Goal: Task Accomplishment & Management: Use online tool/utility

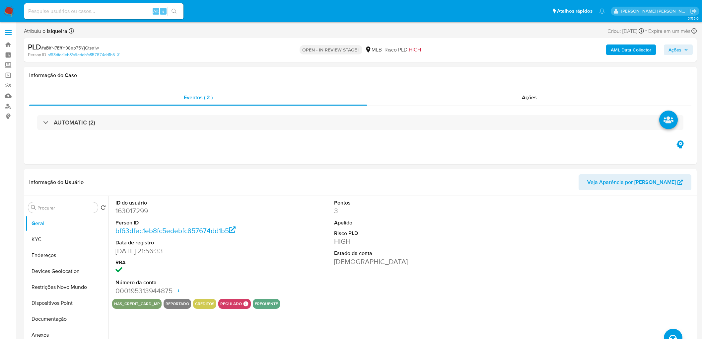
select select "10"
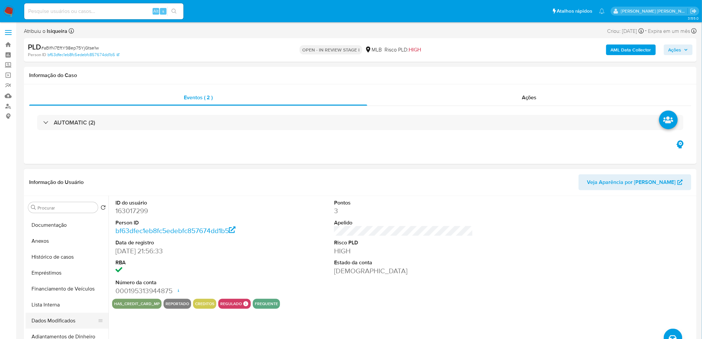
scroll to position [110, 0]
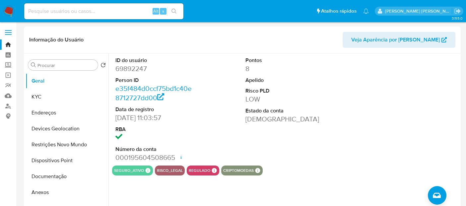
select select "10"
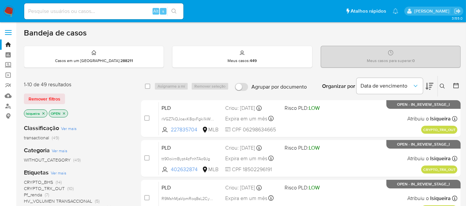
click at [442, 88] on icon at bounding box center [442, 86] width 5 height 5
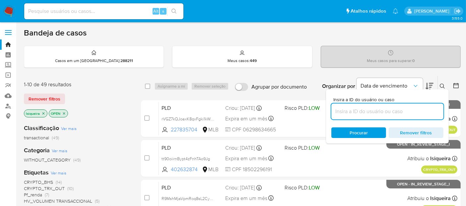
click at [374, 109] on input at bounding box center [387, 111] width 112 height 9
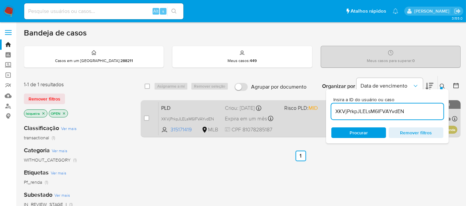
click at [308, 119] on div "PLD XKVjPrkpJLELsM6IFVAYvdEN 315171419 MLB Risco PLD: MID Criou: 12/08/2025 Cri…" at bounding box center [308, 118] width 299 height 33
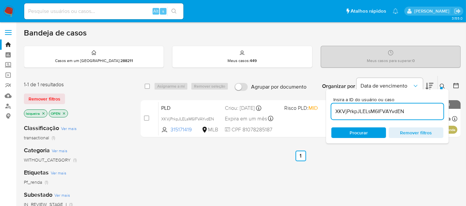
click at [360, 113] on input "XKVjPrkpJLELsM6IFVAYvdEN" at bounding box center [387, 111] width 112 height 9
paste input "GBMbe5xp6Gwg7Xr5wPiwfumL"
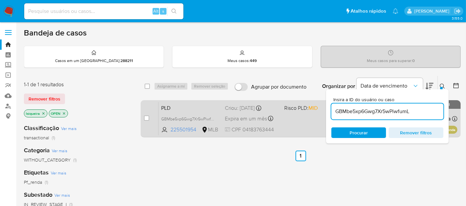
click at [311, 123] on div "PLD GBMbe5xp6Gwg7Xr5wPiwfumL 225501954 MLB Risco PLD: MID Criou: 12/08/2025 Cri…" at bounding box center [308, 118] width 299 height 33
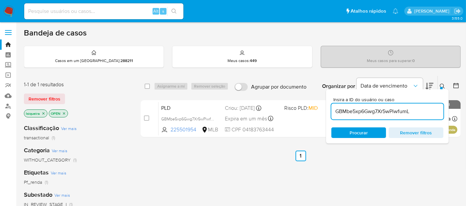
click at [352, 110] on input "GBMbe5xp6Gwg7Xr5wPiwfumL" at bounding box center [387, 111] width 112 height 9
click at [352, 111] on input "GBMbe5xp6Gwg7Xr5wPiwfumL" at bounding box center [387, 111] width 112 height 9
paste input "jhPXCTeckTSH4lXTawxCsC1Y"
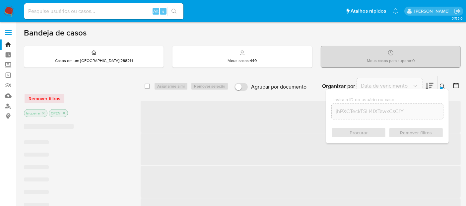
click at [361, 130] on div "Procurar Remover filtros" at bounding box center [387, 132] width 112 height 11
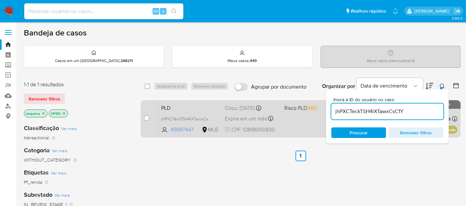
click at [300, 117] on div "PLD jhPXCTeckTSH4lXTawxCsC1Y 45697447 MLB Risco PLD: MID Criou: 12/08/2025 Crio…" at bounding box center [308, 118] width 299 height 33
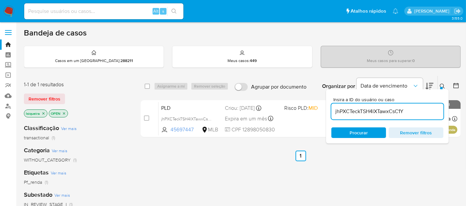
click at [352, 108] on input "jhPXCTeckTSH4lXTawxCsC1Y" at bounding box center [387, 111] width 112 height 9
paste input "8BhUzWyhCxb1ULk4L1k7ubL5"
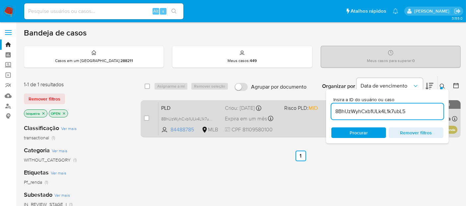
click at [297, 119] on div "PLD 8BhUzWyhCxb1ULk4L1k7ubL5 84488785 MLB Risco PLD: MID Criou: 12/08/2025 Crio…" at bounding box center [308, 118] width 299 height 33
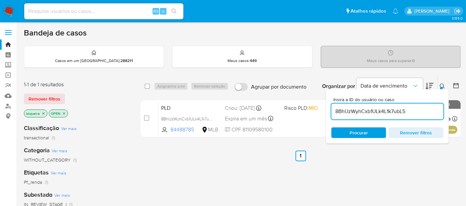
click at [369, 111] on input "8BhUzWyhCxb1ULk4L1k7ubL5" at bounding box center [387, 111] width 112 height 9
paste input "0DVD7hnaSwUK81A5Grl6Ps9e"
click at [287, 118] on div "PLD 0DVD7hnaSwUK81A5Grl6Ps9e 1058498044 MLB Risco PLD: MID Criou: 12/08/2025 Cr…" at bounding box center [308, 118] width 299 height 33
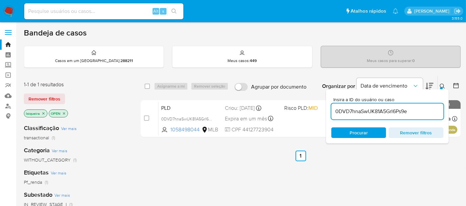
click at [394, 109] on input "0DVD7hnaSwUK81A5Grl6Ps9e" at bounding box center [387, 111] width 112 height 9
paste input "b107gl85OMqM4z3eNOj5rIMH"
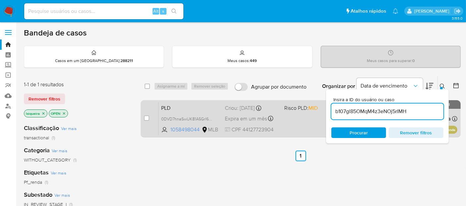
type input "b107gl85OMqM4z3eNOj5rIMH"
click at [299, 119] on div "PLD 0DVD7hnaSwUK81A5Grl6Ps9e 1058498044 MLB Risco PLD: MID Criou: 12/08/2025 Cr…" at bounding box center [308, 118] width 299 height 33
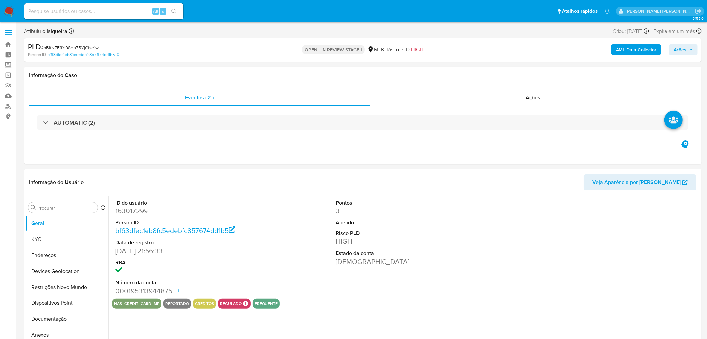
select select "10"
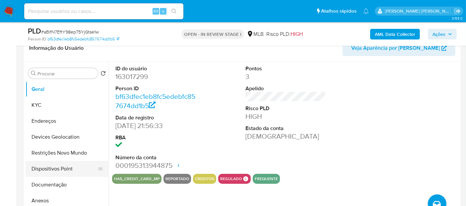
scroll to position [37, 0]
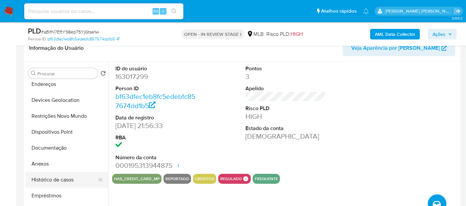
click at [63, 177] on button "Histórico de casos" at bounding box center [65, 180] width 78 height 16
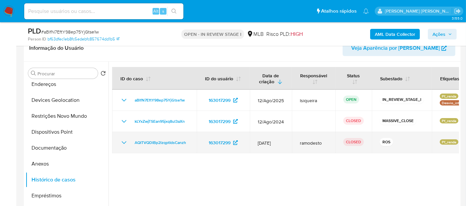
click at [126, 141] on icon "Mostrar/Ocultar" at bounding box center [124, 142] width 5 height 3
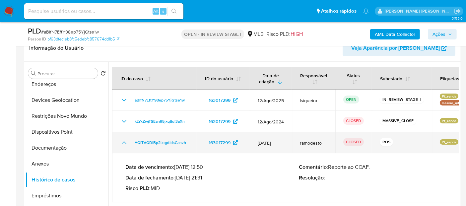
click at [126, 141] on icon "Mostrar/Ocultar" at bounding box center [124, 143] width 8 height 8
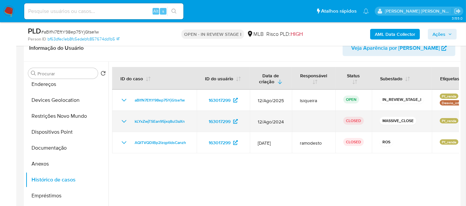
click at [125, 120] on icon "Mostrar/Ocultar" at bounding box center [124, 121] width 5 height 3
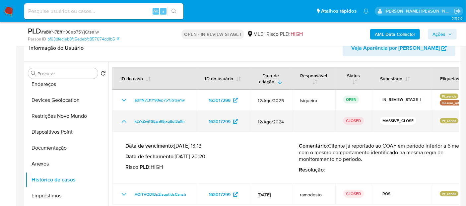
click at [125, 120] on icon "Mostrar/Ocultar" at bounding box center [124, 121] width 8 height 8
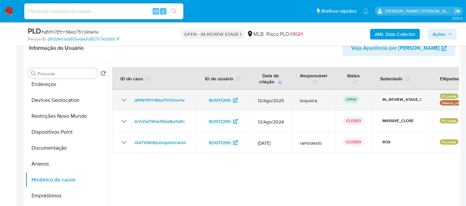
click at [124, 97] on icon "Mostrar/Ocultar" at bounding box center [124, 100] width 8 height 8
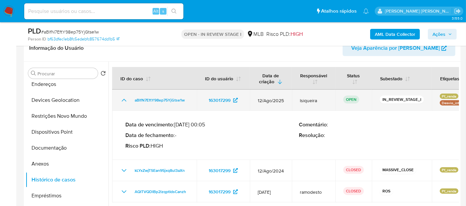
click at [124, 97] on icon "Mostrar/Ocultar" at bounding box center [124, 100] width 8 height 8
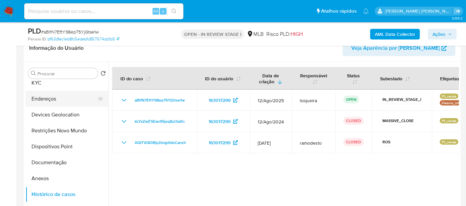
scroll to position [0, 0]
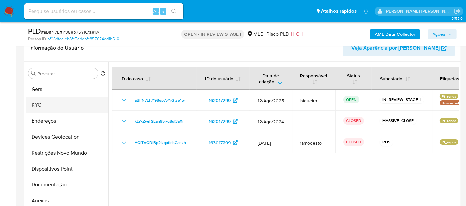
click at [43, 103] on button "KYC" at bounding box center [65, 105] width 78 height 16
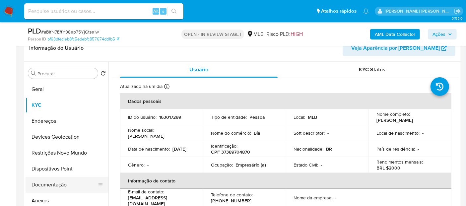
click at [53, 187] on button "Documentação" at bounding box center [65, 185] width 78 height 16
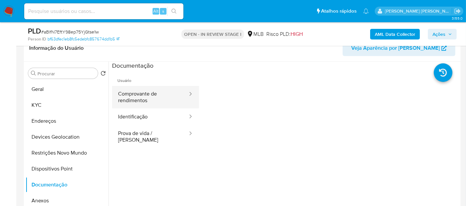
click at [157, 96] on button "Comprovante de rendimentos" at bounding box center [150, 97] width 76 height 23
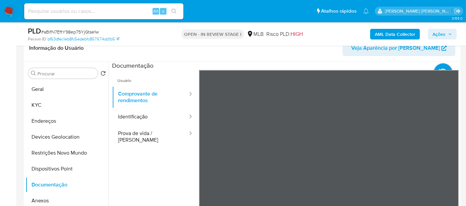
drag, startPoint x: 454, startPoint y: 92, endPoint x: 454, endPoint y: 104, distance: 12.6
click at [454, 123] on section at bounding box center [285, 172] width 347 height 221
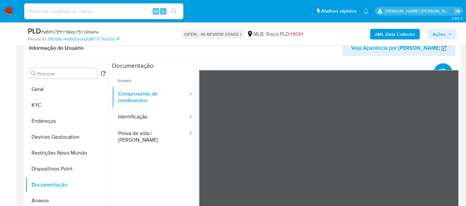
click at [150, 114] on button "Identificação" at bounding box center [150, 116] width 76 height 17
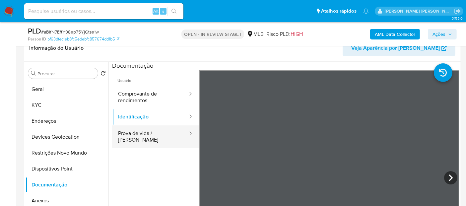
click at [162, 132] on button "Prova de vida / Selfie" at bounding box center [150, 136] width 76 height 23
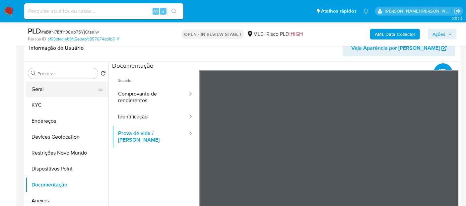
click at [57, 92] on button "Geral" at bounding box center [65, 89] width 78 height 16
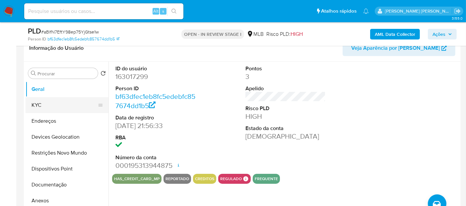
click at [34, 107] on button "KYC" at bounding box center [65, 105] width 78 height 16
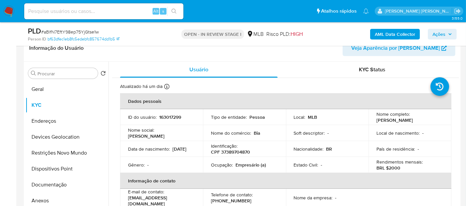
click at [250, 166] on p "Empresário (a)" at bounding box center [250, 165] width 31 height 6
copy p "Empresário"
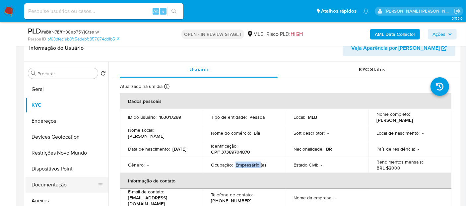
click at [63, 187] on button "Documentação" at bounding box center [65, 185] width 78 height 16
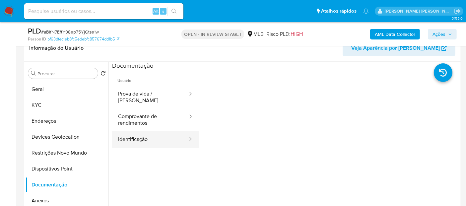
click at [144, 140] on button "Identificação" at bounding box center [150, 139] width 76 height 17
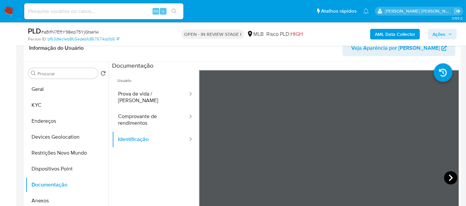
click at [447, 178] on icon at bounding box center [450, 177] width 13 height 13
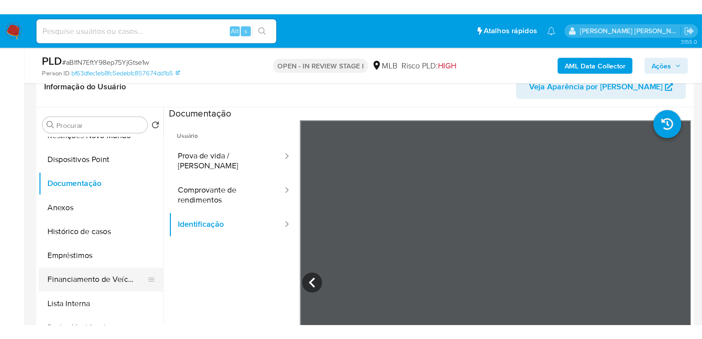
scroll to position [74, 0]
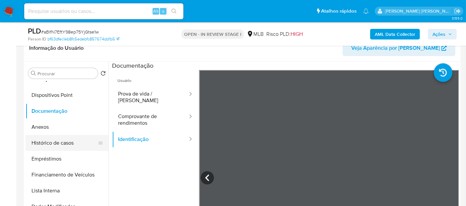
click at [63, 145] on button "Histórico de casos" at bounding box center [65, 143] width 78 height 16
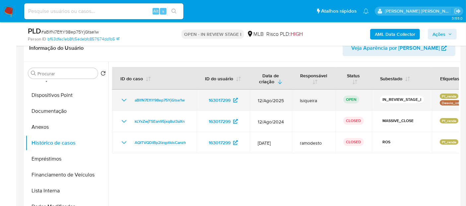
click at [123, 101] on icon "Mostrar/Ocultar" at bounding box center [124, 100] width 8 height 8
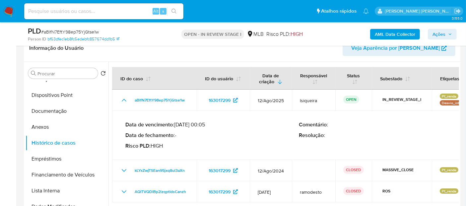
drag, startPoint x: 205, startPoint y: 123, endPoint x: 178, endPoint y: 122, distance: 27.5
click at [178, 122] on p "Data de vencimento : 26/09/2025 00:05" at bounding box center [211, 124] width 173 height 7
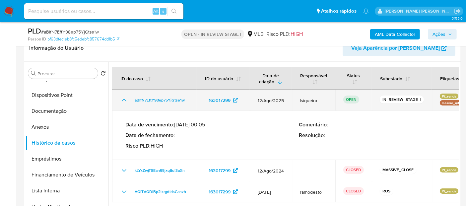
click at [124, 102] on icon "Mostrar/Ocultar" at bounding box center [124, 100] width 8 height 8
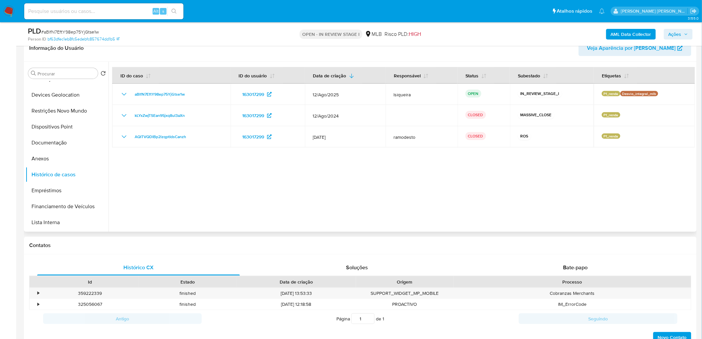
scroll to position [0, 0]
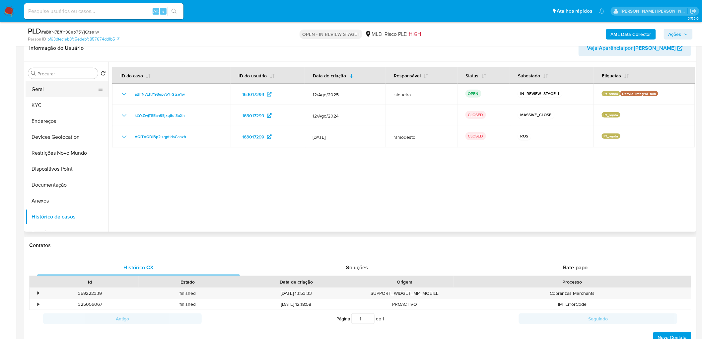
click at [58, 94] on button "Geral" at bounding box center [65, 89] width 78 height 16
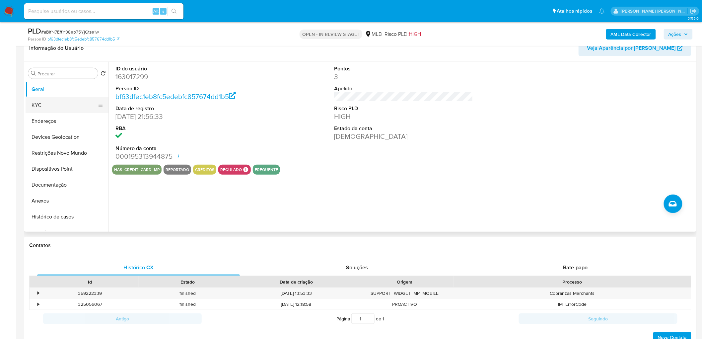
click at [55, 103] on button "KYC" at bounding box center [65, 105] width 78 height 16
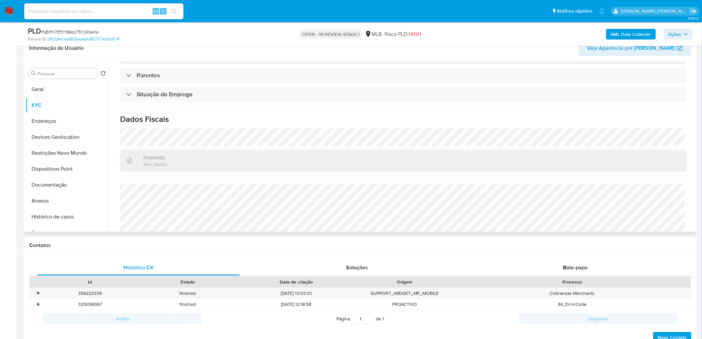
scroll to position [276, 0]
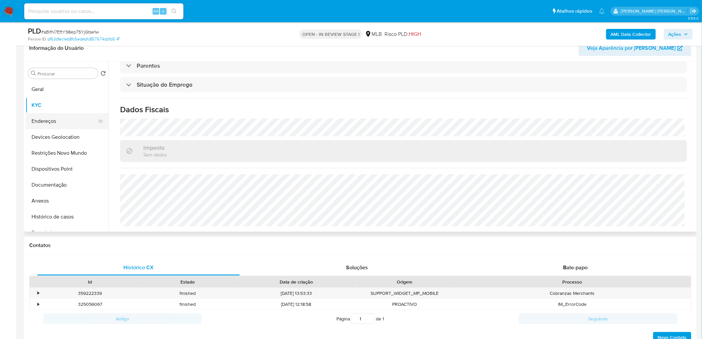
click at [48, 120] on button "Endereços" at bounding box center [65, 121] width 78 height 16
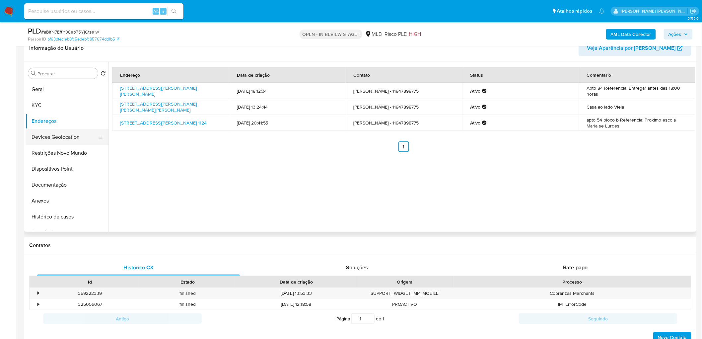
click at [49, 135] on button "Devices Geolocation" at bounding box center [65, 137] width 78 height 16
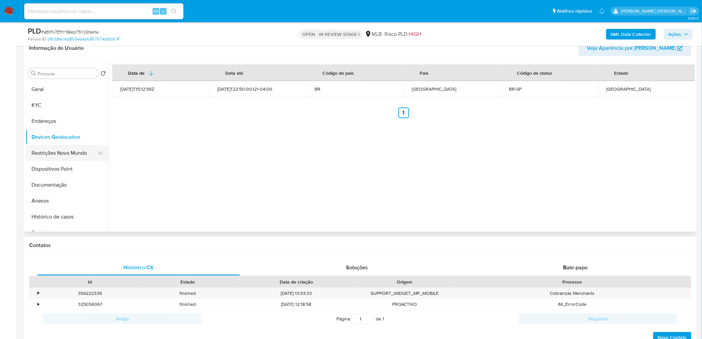
click at [64, 155] on button "Restrições Novo Mundo" at bounding box center [65, 153] width 78 height 16
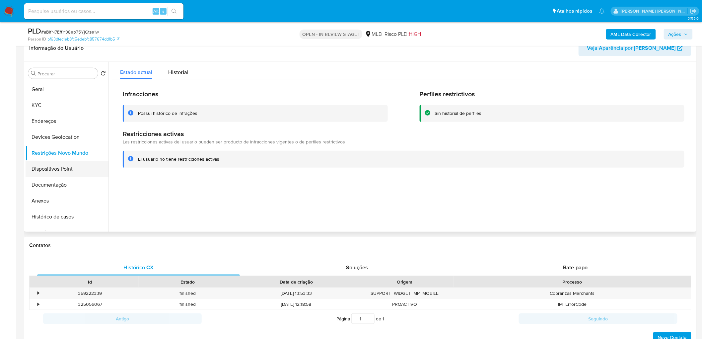
click at [69, 169] on button "Dispositivos Point" at bounding box center [65, 169] width 78 height 16
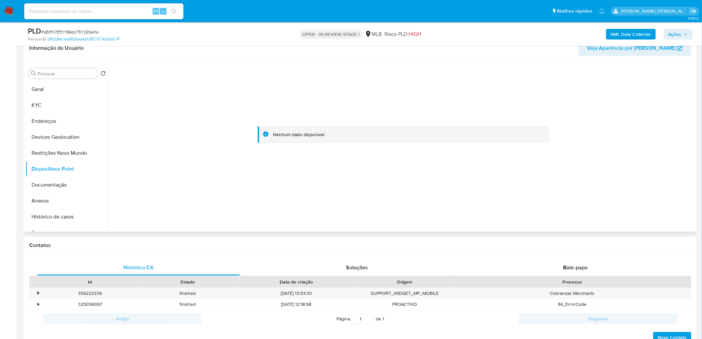
click at [397, 133] on div "Nenhum dado disponível" at bounding box center [408, 134] width 271 height 6
click at [63, 198] on button "Anexos" at bounding box center [65, 201] width 78 height 16
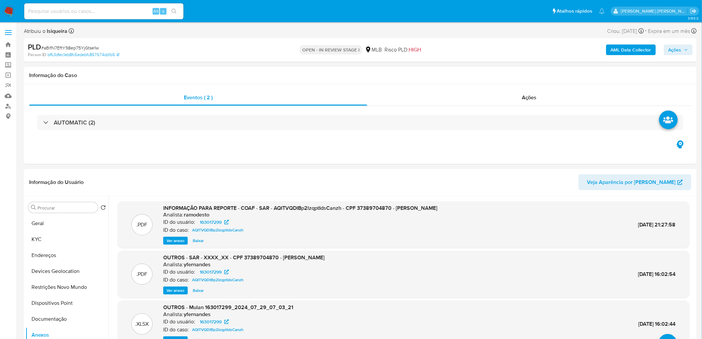
click at [636, 51] on b "AML Data Collector" at bounding box center [631, 49] width 40 height 11
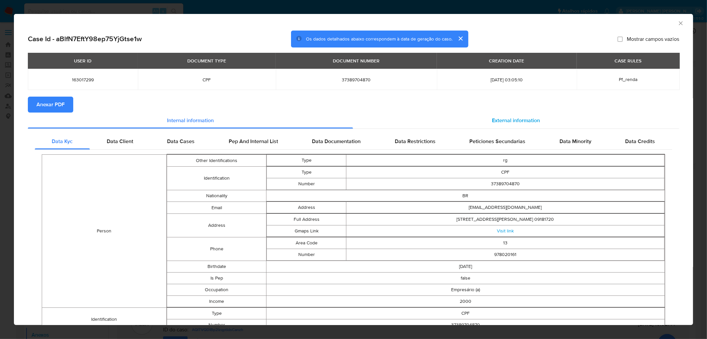
click at [480, 122] on div "External information" at bounding box center [516, 120] width 327 height 16
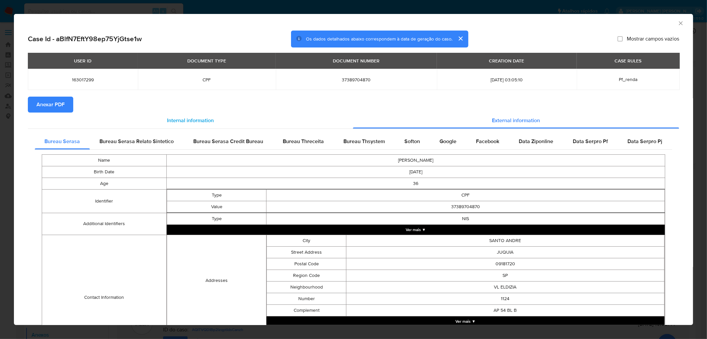
click at [220, 118] on div "Internal information" at bounding box center [190, 120] width 325 height 16
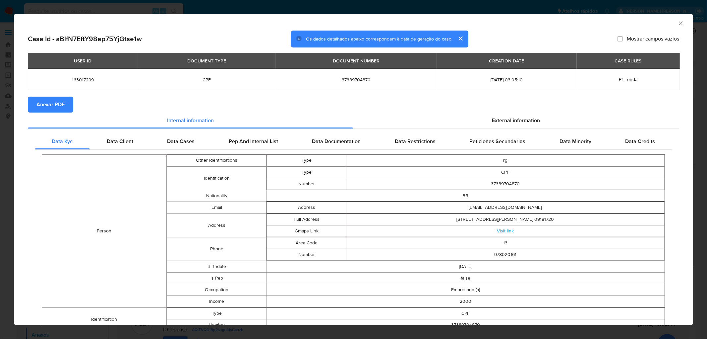
click at [57, 106] on span "Anexar PDF" at bounding box center [50, 104] width 28 height 15
click at [636, 24] on icon "Fechar a janela" at bounding box center [681, 23] width 7 height 7
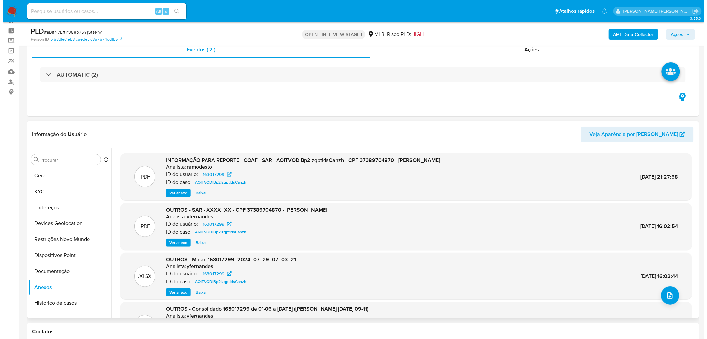
scroll to position [74, 0]
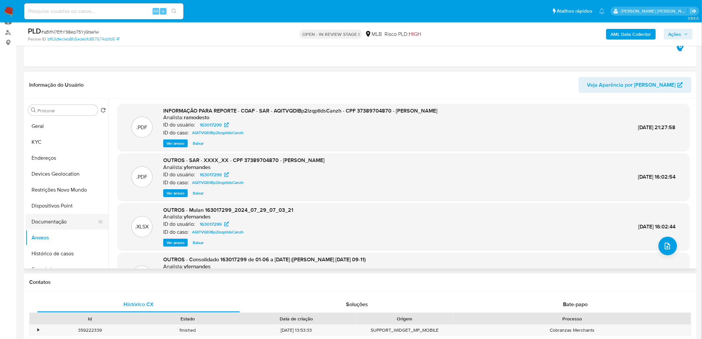
click at [63, 218] on button "Documentação" at bounding box center [65, 222] width 78 height 16
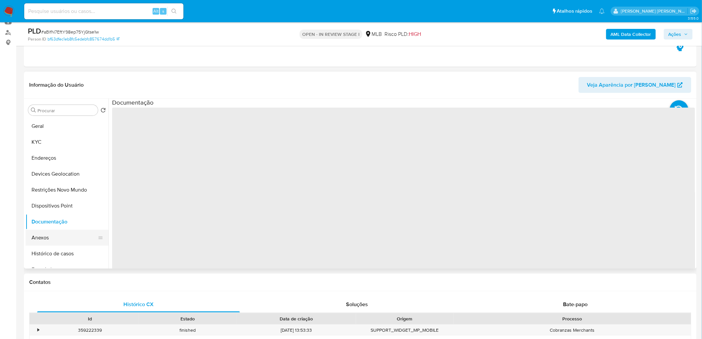
click at [50, 239] on button "Anexos" at bounding box center [65, 238] width 78 height 16
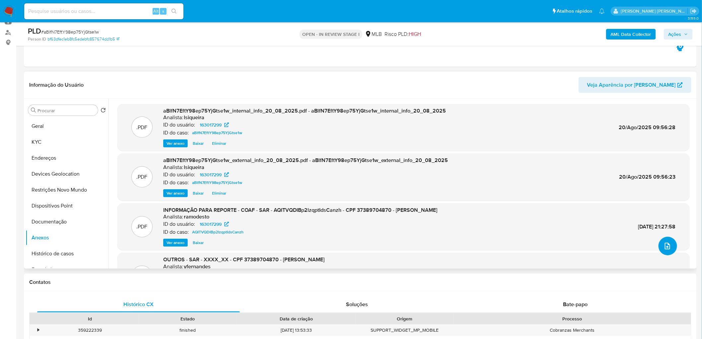
click at [636, 245] on icon "upload-file" at bounding box center [667, 246] width 8 height 8
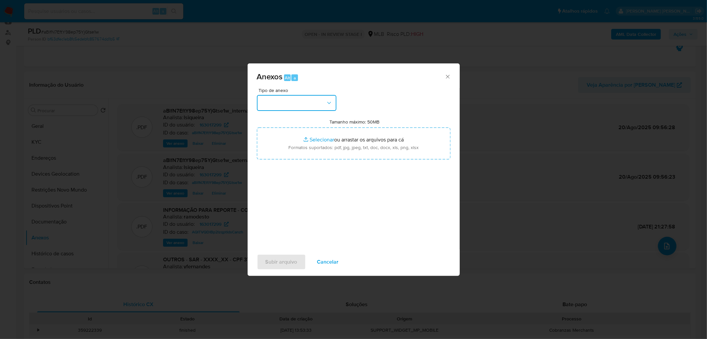
click at [303, 105] on button "button" at bounding box center [297, 103] width 80 height 16
click at [287, 166] on div "OUTROS" at bounding box center [295, 159] width 68 height 16
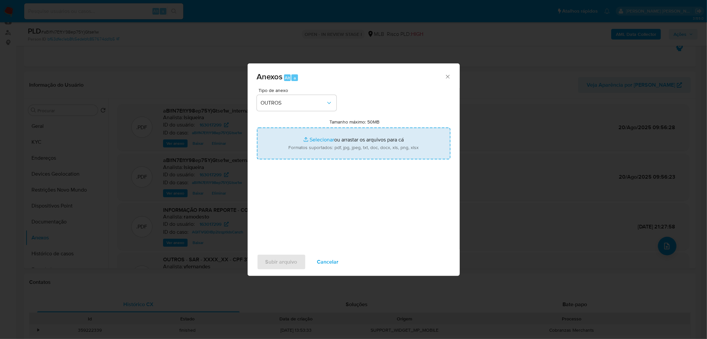
click at [315, 147] on input "Tamanho máximo: 50MB Selecionar arquivos" at bounding box center [354, 143] width 194 height 32
type input "C:\fakepath\Mulan 163017299_2025_08_19_10_46_46.xlsx"
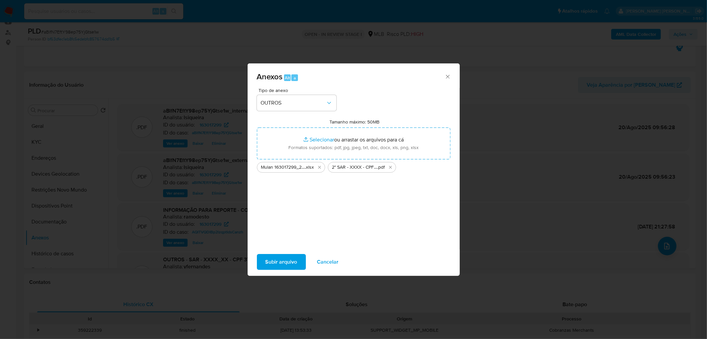
click at [281, 258] on span "Subir arquivo" at bounding box center [282, 261] width 32 height 15
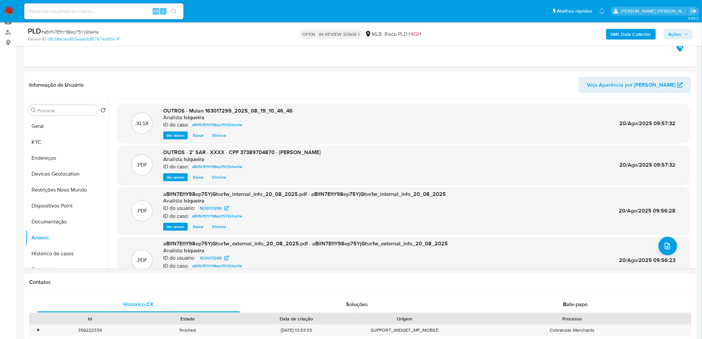
click at [636, 32] on span "Ações" at bounding box center [674, 34] width 13 height 11
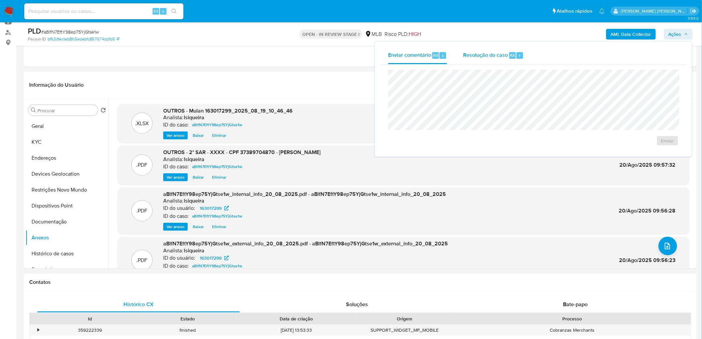
click at [475, 55] on span "Resolução do caso" at bounding box center [485, 55] width 45 height 8
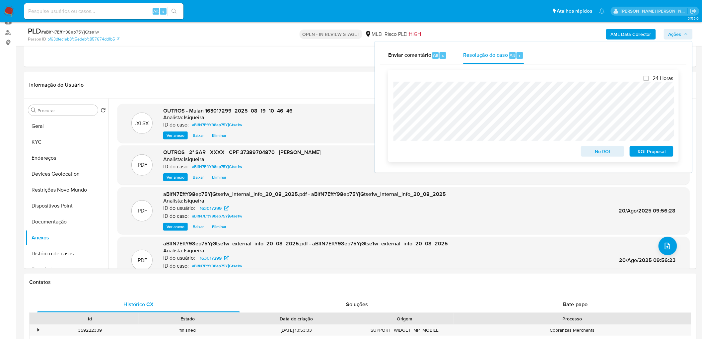
click at [636, 153] on span "ROI Proposal" at bounding box center [651, 151] width 34 height 9
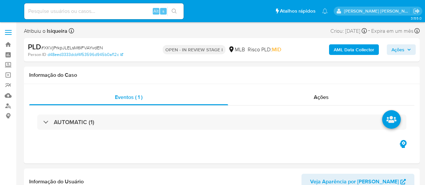
select select "10"
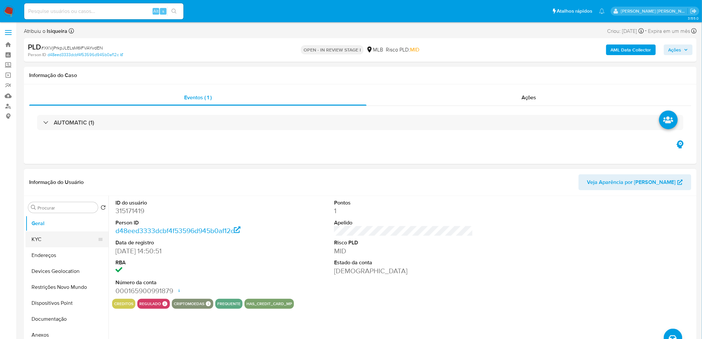
click at [44, 185] on button "KYC" at bounding box center [65, 239] width 78 height 16
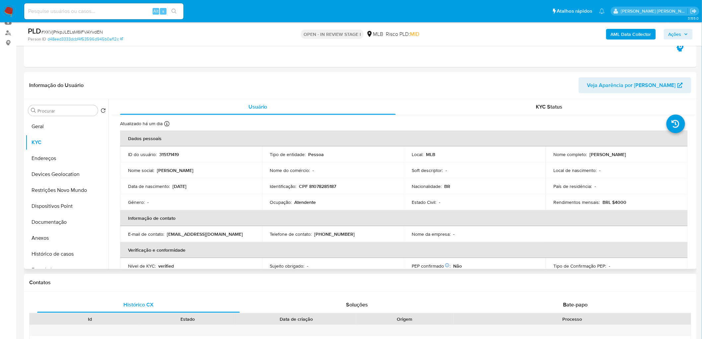
scroll to position [74, 0]
drag, startPoint x: 647, startPoint y: 156, endPoint x: 587, endPoint y: 157, distance: 59.7
click at [424, 157] on div "Nome completo : Silvia Antonio Guimaraes" at bounding box center [617, 154] width 126 height 6
copy div "Silvia Antonio Guimaraes"
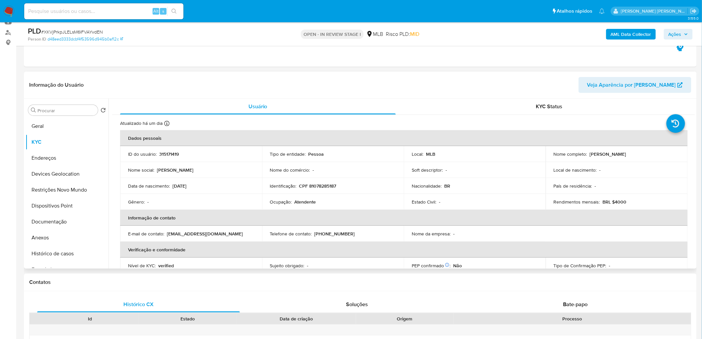
copy div "Silvia Antonio Guimaraes"
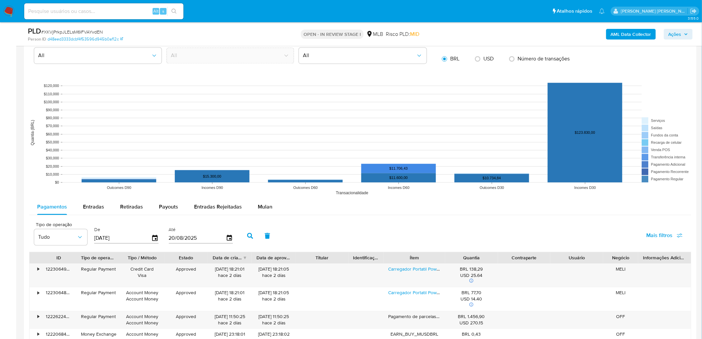
scroll to position [663, 0]
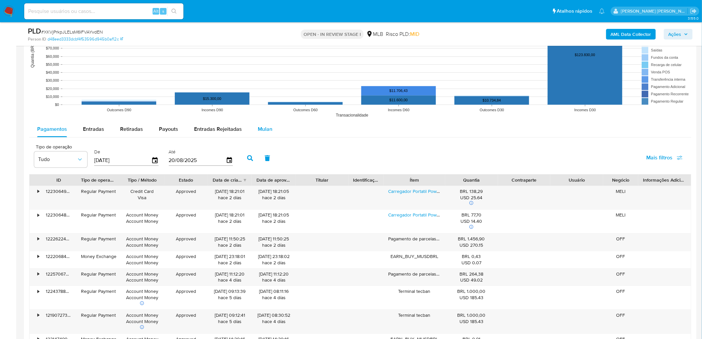
click at [271, 125] on button "Mulan" at bounding box center [265, 129] width 31 height 16
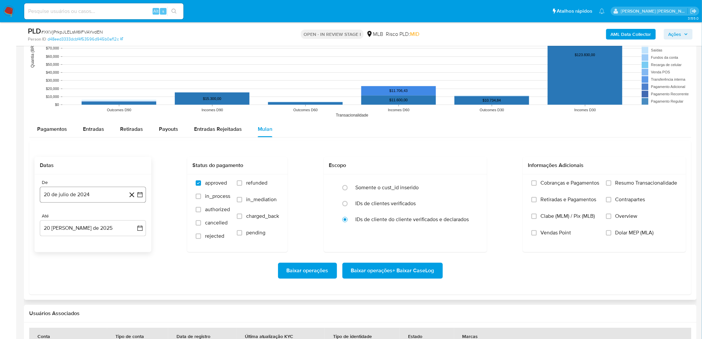
click at [86, 185] on button "20 de julio de 2024" at bounding box center [93, 194] width 106 height 16
click at [93, 185] on span "julio 2024" at bounding box center [89, 218] width 25 height 7
click at [134, 185] on icon "Año siguiente" at bounding box center [133, 218] width 8 height 8
click at [119, 185] on span "jun" at bounding box center [121, 260] width 8 height 5
click at [134, 185] on icon "Mes siguiente" at bounding box center [134, 218] width 8 height 8
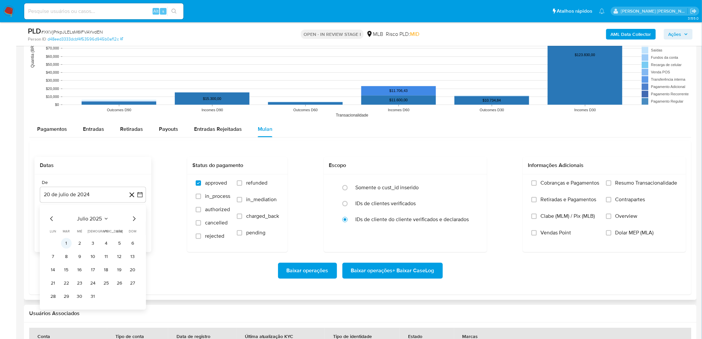
click at [64, 185] on button "1" at bounding box center [66, 242] width 11 height 11
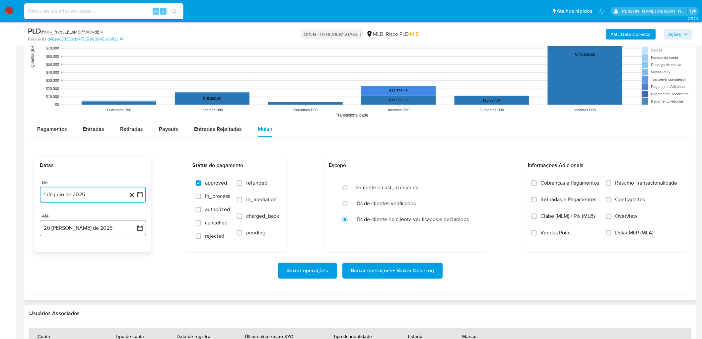
click at [101, 185] on button "20 de agosto de 2025" at bounding box center [93, 228] width 106 height 16
click at [53, 185] on button "18" at bounding box center [53, 191] width 11 height 11
click at [424, 180] on span "Resumo Transacionalidade" at bounding box center [646, 182] width 62 height 7
click at [424, 180] on input "Resumo Transacionalidade" at bounding box center [608, 182] width 5 height 5
click at [424, 185] on input "Vendas Point" at bounding box center [533, 232] width 5 height 5
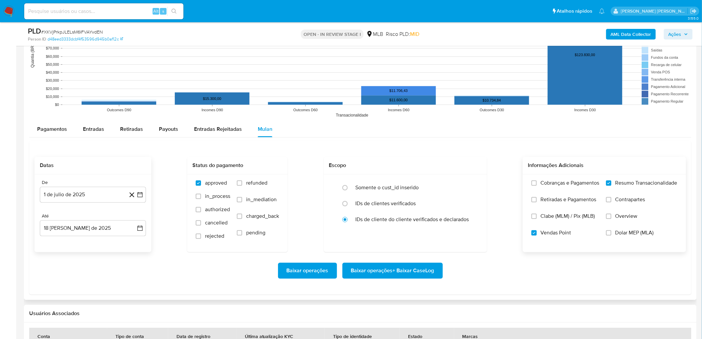
drag, startPoint x: 388, startPoint y: 270, endPoint x: 383, endPoint y: 270, distance: 5.0
click at [383, 185] on span "Baixar operações + Baixar CaseLog" at bounding box center [392, 270] width 83 height 15
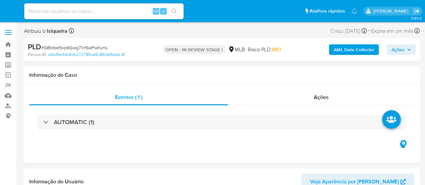
select select "10"
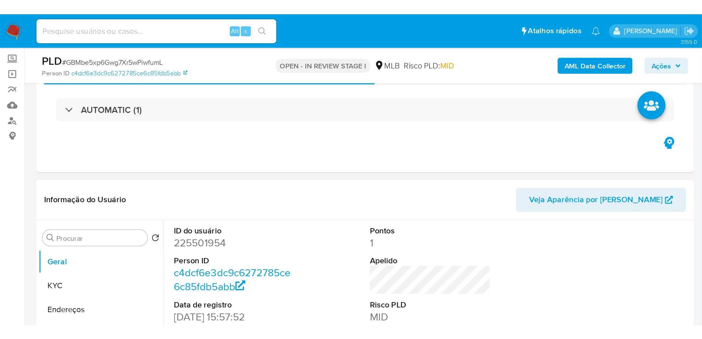
scroll to position [110, 0]
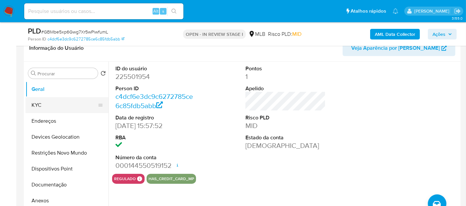
click at [40, 104] on button "KYC" at bounding box center [65, 105] width 78 height 16
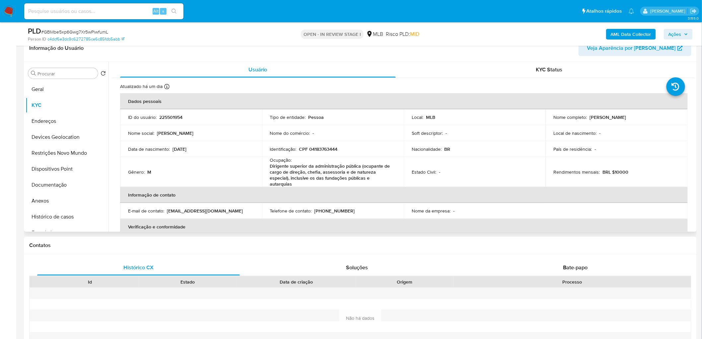
drag, startPoint x: 652, startPoint y: 117, endPoint x: 587, endPoint y: 118, distance: 65.0
click at [424, 118] on div "Nome completo : Antonio Carlos Lima Gomes" at bounding box center [617, 117] width 126 height 6
copy p "Antonio Carlos Lima Gomes"
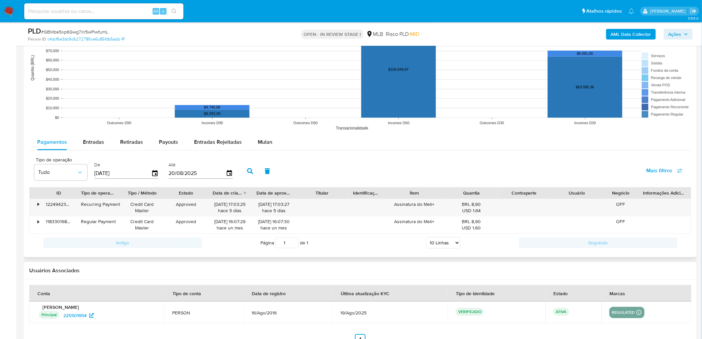
scroll to position [663, 0]
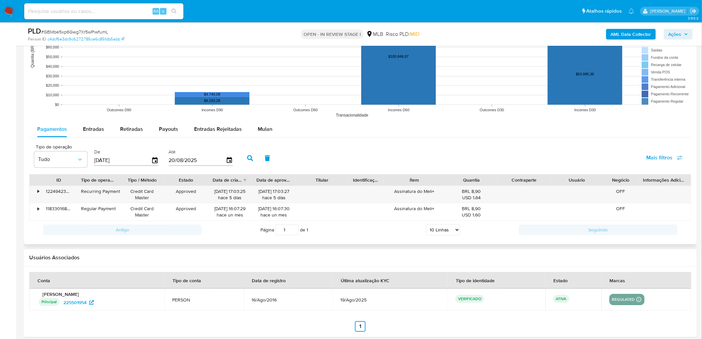
click at [245, 120] on rect at bounding box center [360, 54] width 662 height 133
click at [273, 126] on button "Mulan" at bounding box center [265, 129] width 31 height 16
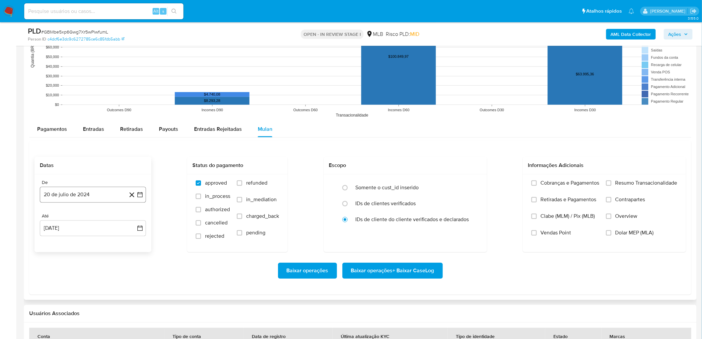
click at [63, 185] on button "20 de julio de 2024" at bounding box center [93, 194] width 106 height 16
click at [84, 185] on span "julio 2024" at bounding box center [89, 218] width 25 height 7
click at [129, 185] on icon "Año siguiente" at bounding box center [133, 218] width 8 height 8
click at [66, 185] on span "[DATE]" at bounding box center [64, 279] width 15 height 5
click at [64, 185] on button "1" at bounding box center [66, 242] width 11 height 11
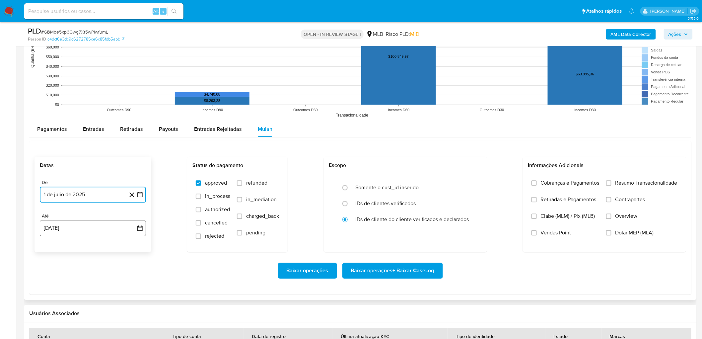
click at [71, 185] on button "[DATE]" at bounding box center [93, 228] width 106 height 16
click at [51, 185] on button "18" at bounding box center [53, 191] width 11 height 11
click at [424, 182] on span "Resumo Transacionalidade" at bounding box center [646, 182] width 62 height 7
click at [424, 182] on input "Resumo Transacionalidade" at bounding box center [608, 182] width 5 height 5
click at [424, 185] on span "Vendas Point" at bounding box center [556, 232] width 31 height 7
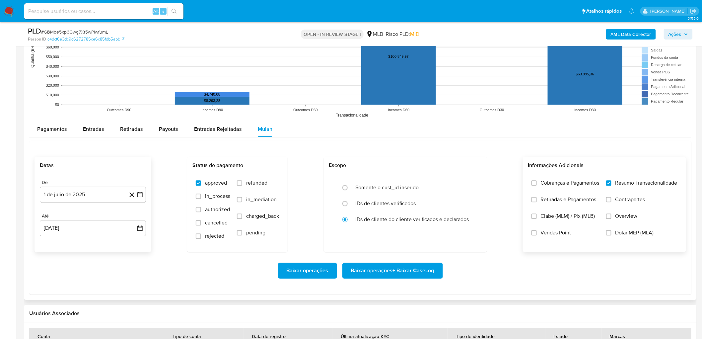
click at [424, 185] on input "Vendas Point" at bounding box center [533, 232] width 5 height 5
drag, startPoint x: 399, startPoint y: 268, endPoint x: 392, endPoint y: 268, distance: 7.0
click at [392, 185] on span "Baixar operações + Baixar CaseLog" at bounding box center [392, 270] width 83 height 15
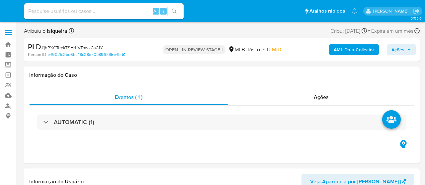
select select "10"
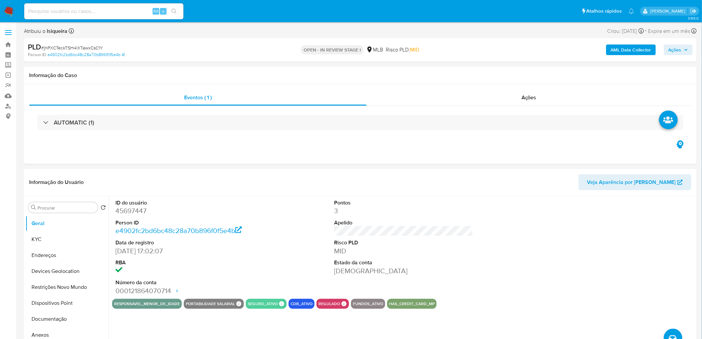
drag, startPoint x: 54, startPoint y: 240, endPoint x: 14, endPoint y: 233, distance: 40.0
click at [52, 185] on button "KYC" at bounding box center [67, 239] width 83 height 16
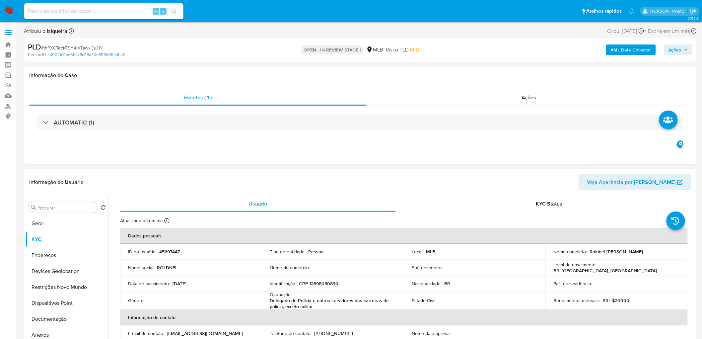
drag, startPoint x: 669, startPoint y: 252, endPoint x: 586, endPoint y: 250, distance: 82.6
click at [424, 185] on div "Nome completo : [PERSON_NAME]" at bounding box center [617, 251] width 126 height 6
copy div "Roldnei [PERSON_NAME]"
click at [424, 147] on div "Eventos ( 1 ) Ações AUTOMATIC (1)" at bounding box center [360, 124] width 673 height 80
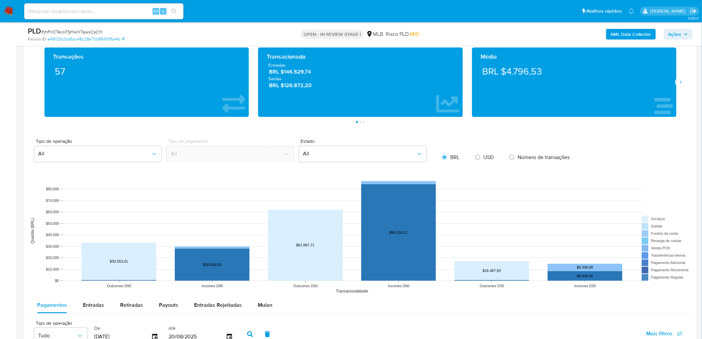
scroll to position [626, 0]
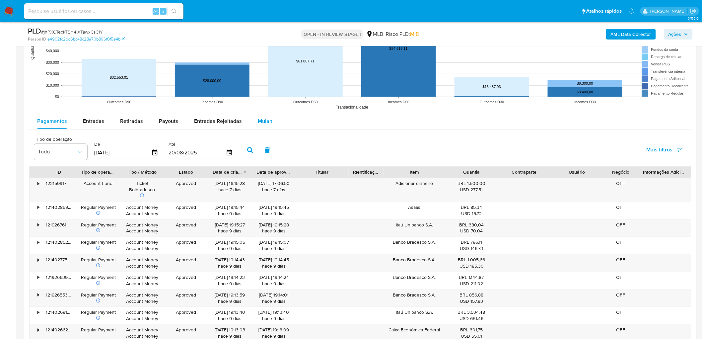
click at [271, 118] on button "Mulan" at bounding box center [265, 121] width 31 height 16
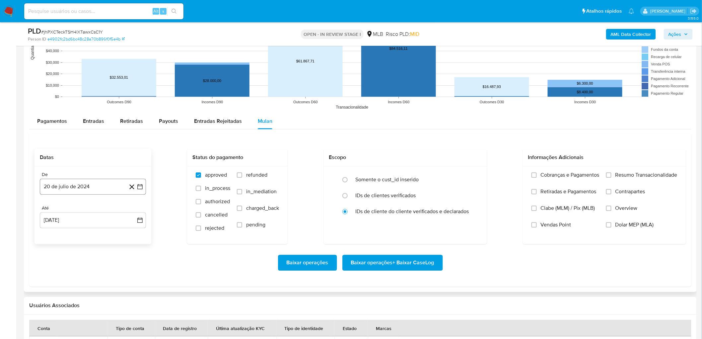
click at [94, 183] on button "20 de julio de 2024" at bounding box center [93, 186] width 106 height 16
click at [99, 185] on div "julio 2024 julio 2024 lun lunes mar martes mié miércoles jue jueves vie viernes…" at bounding box center [93, 249] width 106 height 105
click at [101, 185] on span "julio 2024" at bounding box center [89, 210] width 25 height 7
click at [134, 185] on icon "Año siguiente" at bounding box center [133, 211] width 8 height 8
click at [62, 185] on span "[DATE]" at bounding box center [63, 271] width 15 height 5
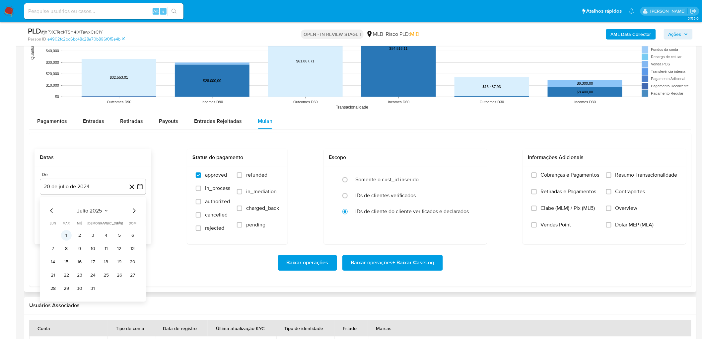
click at [64, 185] on button "1" at bounding box center [66, 235] width 11 height 11
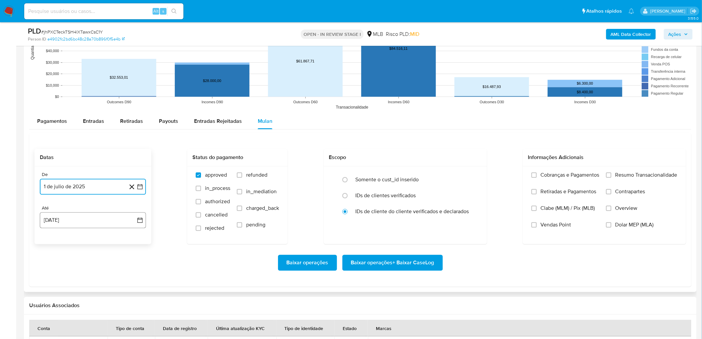
click at [93, 185] on button "[DATE]" at bounding box center [93, 220] width 106 height 16
click at [48, 185] on button "18" at bounding box center [53, 308] width 11 height 11
click at [424, 176] on span "Resumo Transacionalidade" at bounding box center [646, 174] width 62 height 7
click at [424, 176] on input "Resumo Transacionalidade" at bounding box center [608, 174] width 5 height 5
click at [424, 185] on label "Vendas Point" at bounding box center [565, 229] width 68 height 17
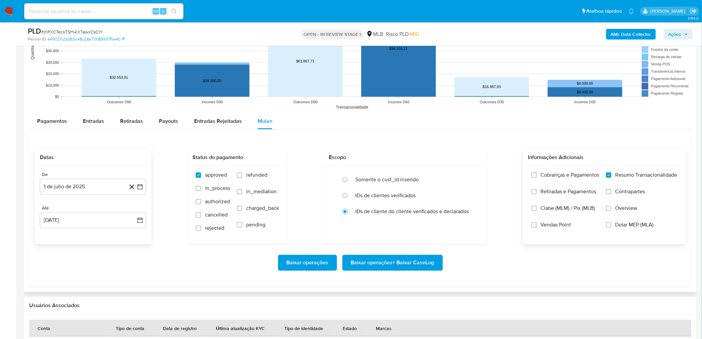
click at [424, 185] on input "Vendas Point" at bounding box center [533, 224] width 5 height 5
click at [392, 185] on span "Baixar operações + Baixar CaseLog" at bounding box center [392, 262] width 83 height 15
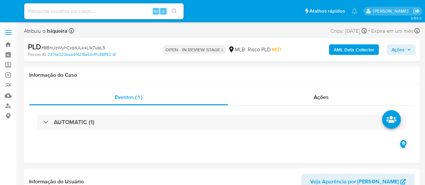
select select "10"
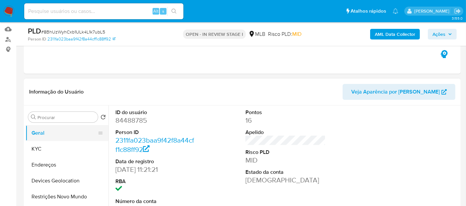
scroll to position [74, 0]
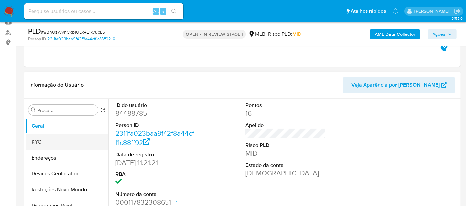
click at [56, 142] on button "KYC" at bounding box center [65, 142] width 78 height 16
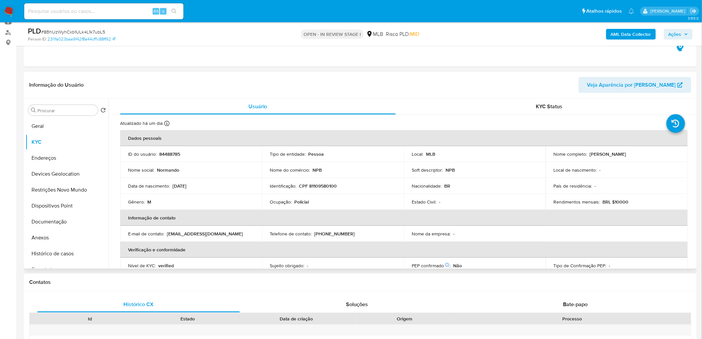
drag, startPoint x: 665, startPoint y: 155, endPoint x: 588, endPoint y: 154, distance: 77.0
click at [424, 154] on div "Nome completo : [PERSON_NAME]" at bounding box center [617, 154] width 126 height 6
copy p "[PERSON_NAME]"
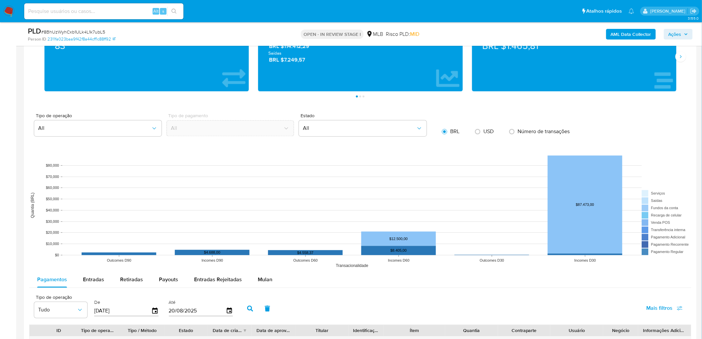
scroll to position [626, 0]
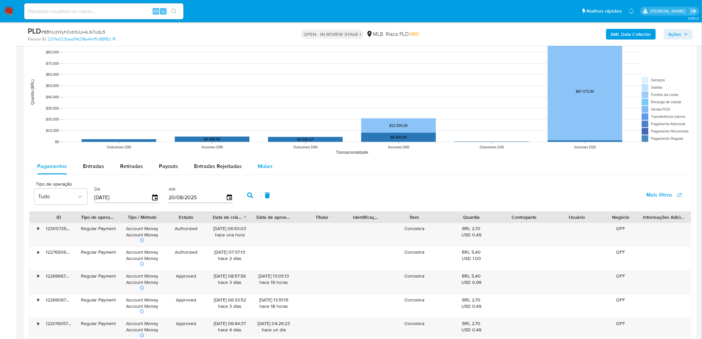
click at [263, 169] on span "Mulan" at bounding box center [265, 166] width 15 height 8
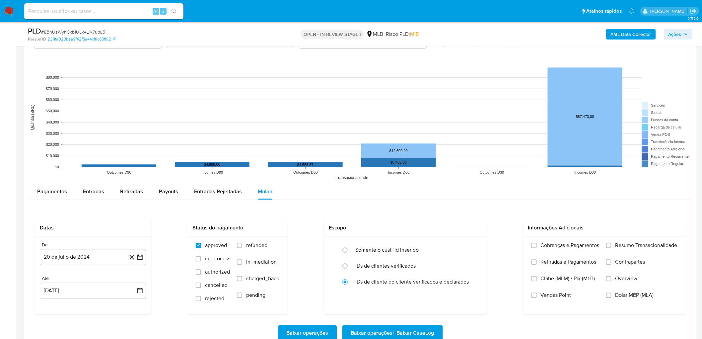
scroll to position [589, 0]
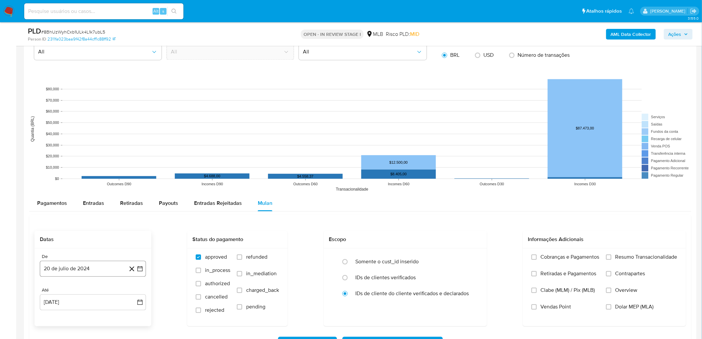
drag, startPoint x: 68, startPoint y: 274, endPoint x: 67, endPoint y: 268, distance: 6.3
click at [67, 185] on button "20 de julio de 2024" at bounding box center [93, 268] width 106 height 16
click at [86, 169] on span "julio 2024" at bounding box center [89, 167] width 25 height 7
click at [131, 162] on icon "Año siguiente" at bounding box center [133, 160] width 8 height 8
click at [66, 185] on span "[DATE]" at bounding box center [63, 220] width 15 height 5
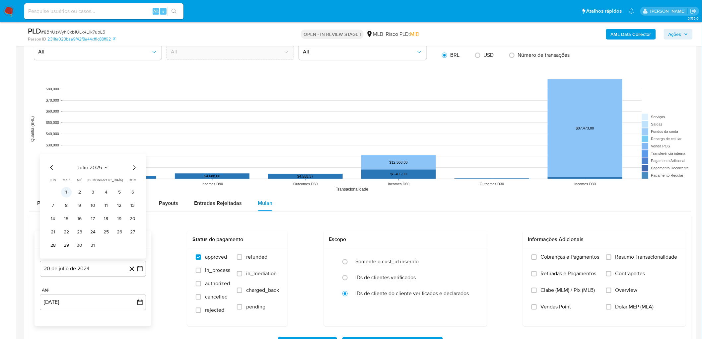
click at [70, 185] on button "1" at bounding box center [66, 191] width 11 height 11
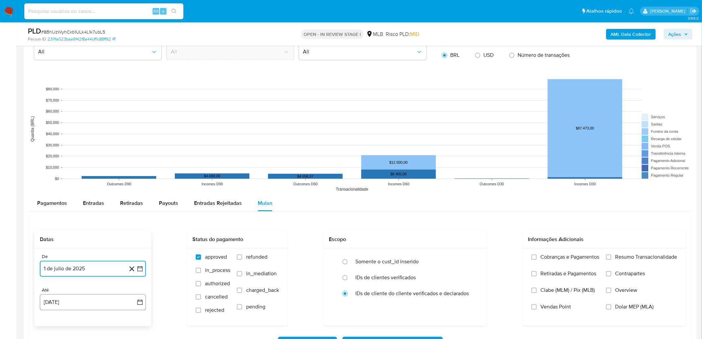
click at [61, 185] on button "[DATE]" at bounding box center [93, 302] width 106 height 16
click at [51, 185] on button "18" at bounding box center [53, 265] width 11 height 11
click at [424, 185] on span "Resumo Transacionalidade" at bounding box center [646, 256] width 62 height 7
click at [424, 185] on input "Resumo Transacionalidade" at bounding box center [608, 256] width 5 height 5
drag, startPoint x: 547, startPoint y: 307, endPoint x: 496, endPoint y: 287, distance: 54.9
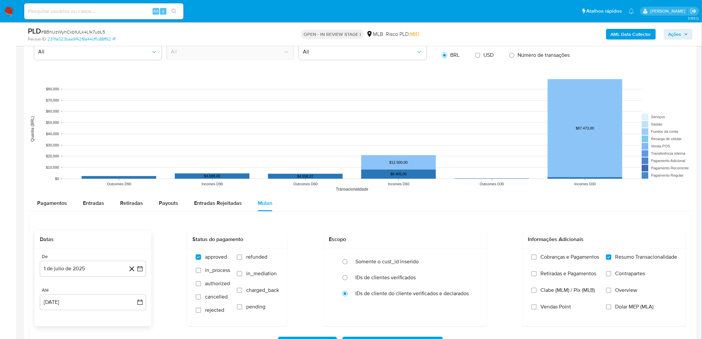
click at [424, 185] on span "Vendas Point" at bounding box center [556, 306] width 31 height 7
click at [424, 185] on input "Vendas Point" at bounding box center [533, 306] width 5 height 5
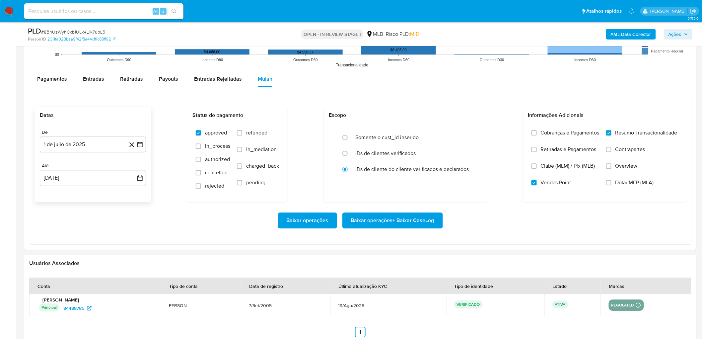
scroll to position [737, 0]
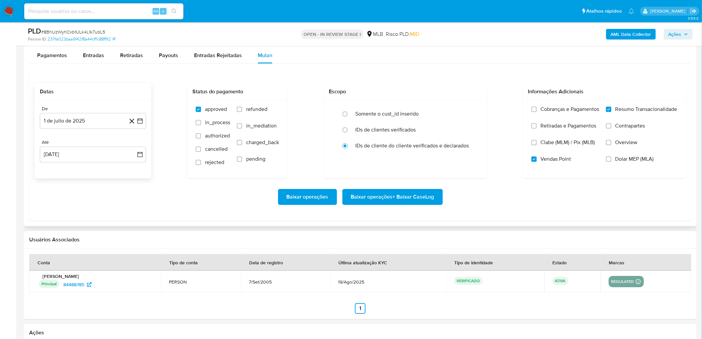
click at [385, 185] on span "Baixar operações + Baixar CaseLog" at bounding box center [392, 196] width 83 height 15
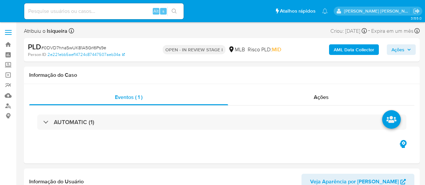
select select "10"
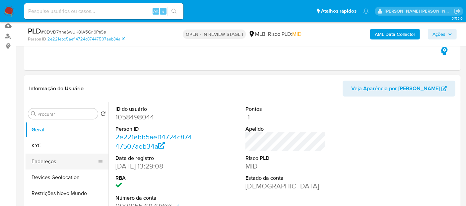
scroll to position [74, 0]
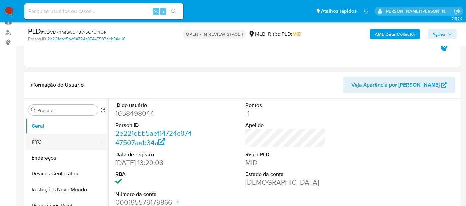
drag, startPoint x: 63, startPoint y: 141, endPoint x: 67, endPoint y: 141, distance: 4.4
click at [63, 141] on button "KYC" at bounding box center [65, 142] width 78 height 16
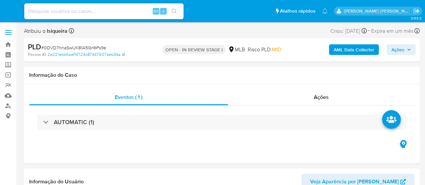
select select "10"
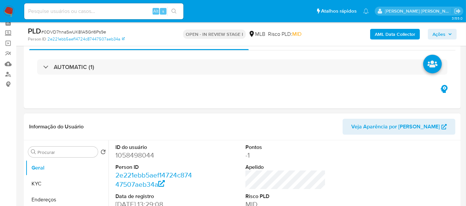
scroll to position [37, 0]
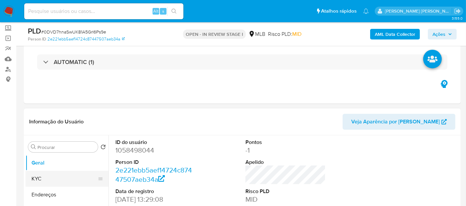
click at [55, 180] on button "KYC" at bounding box center [65, 179] width 78 height 16
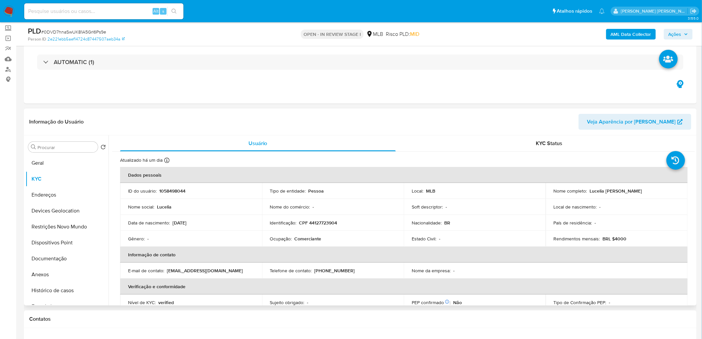
drag, startPoint x: 654, startPoint y: 192, endPoint x: 586, endPoint y: 189, distance: 68.4
click at [424, 185] on div "Nome completo : Lucelia Regina Schemberg" at bounding box center [617, 191] width 126 height 6
copy div "Lucelia Regina Schemberg"
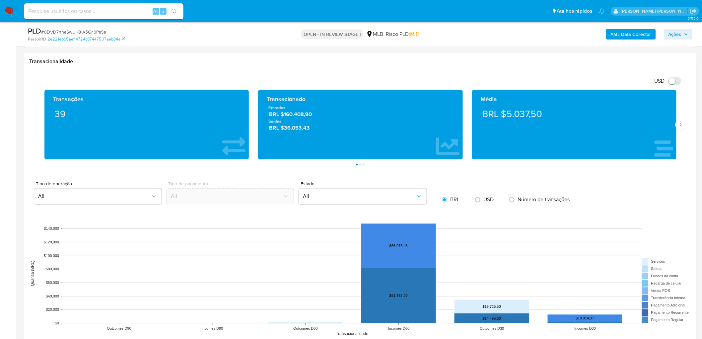
scroll to position [516, 0]
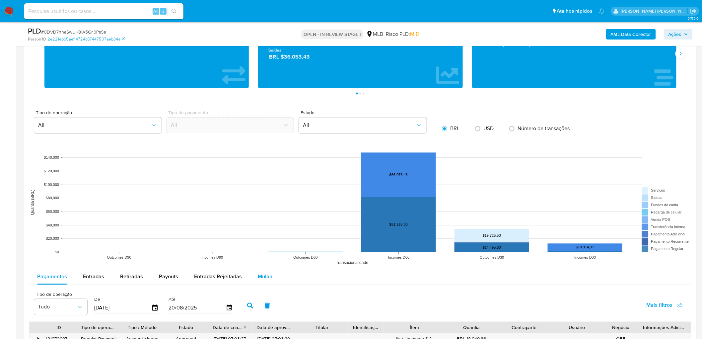
click at [262, 185] on span "Mulan" at bounding box center [265, 277] width 15 height 8
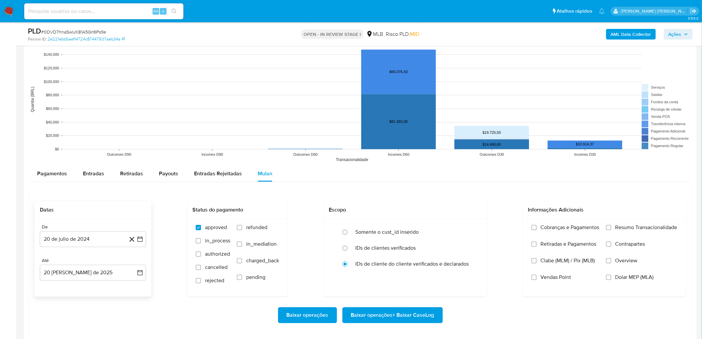
scroll to position [626, 0]
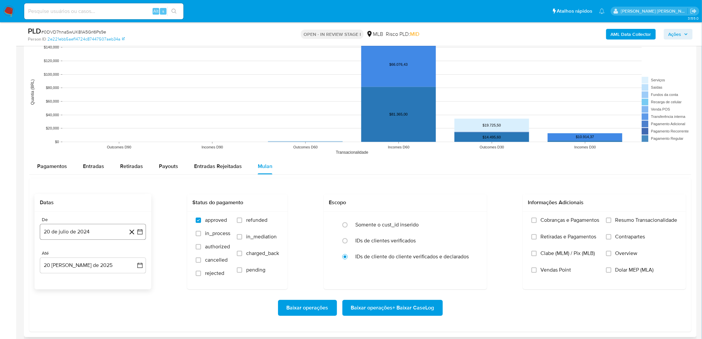
click at [64, 185] on button "20 de julio de 2024" at bounding box center [93, 232] width 106 height 16
click at [93, 125] on div "julio 2024 julio 2024 lun lunes mar martes mié miércoles jue jueves vie viernes…" at bounding box center [93, 168] width 106 height 105
click at [93, 128] on span "julio 2024" at bounding box center [89, 130] width 25 height 7
click at [132, 123] on icon "Año siguiente" at bounding box center [133, 123] width 8 height 8
click at [62, 184] on span "jul" at bounding box center [63, 183] width 15 height 5
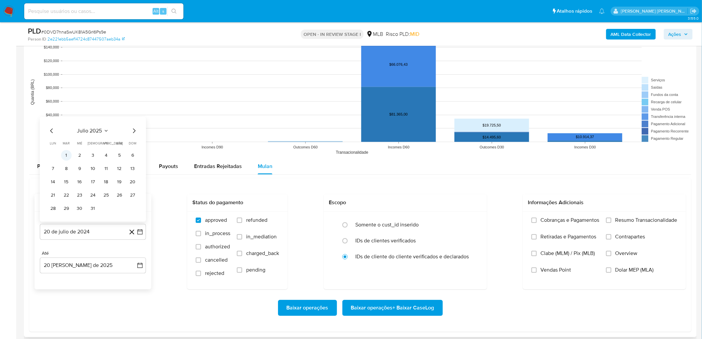
click at [68, 152] on button "1" at bounding box center [66, 155] width 11 height 11
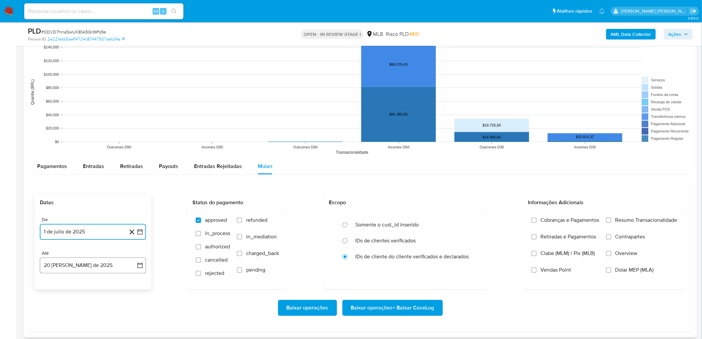
click at [73, 185] on button "20 de agosto de 2025" at bounding box center [93, 265] width 106 height 16
click at [50, 185] on button "18" at bounding box center [53, 228] width 11 height 11
click at [424, 185] on div "Cobranças e Pagamentos Retiradas e Pagamentos Clabe (MLM) / Pix (MLB) Vendas Po…" at bounding box center [604, 249] width 163 height 77
click at [424, 185] on span "Resumo Transacionalidade" at bounding box center [646, 220] width 62 height 7
click at [424, 185] on input "Resumo Transacionalidade" at bounding box center [608, 219] width 5 height 5
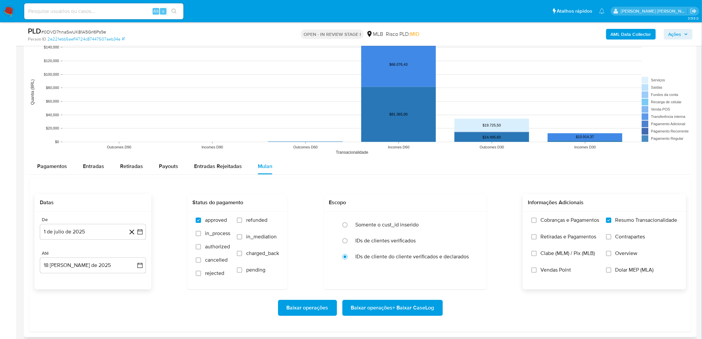
click at [424, 185] on span "Vendas Point" at bounding box center [556, 269] width 31 height 7
click at [424, 185] on input "Vendas Point" at bounding box center [533, 269] width 5 height 5
click at [375, 185] on span "Baixar operações + Baixar CaseLog" at bounding box center [392, 307] width 83 height 15
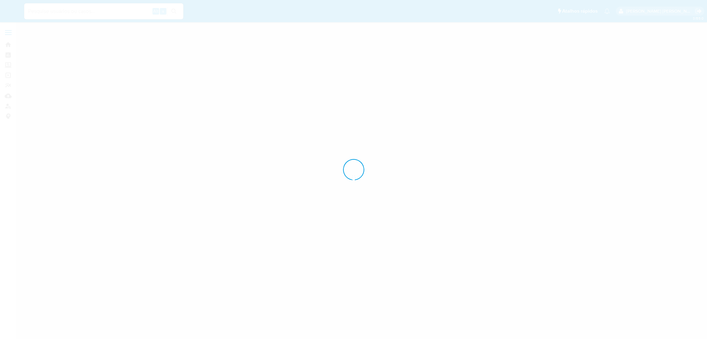
select select "10"
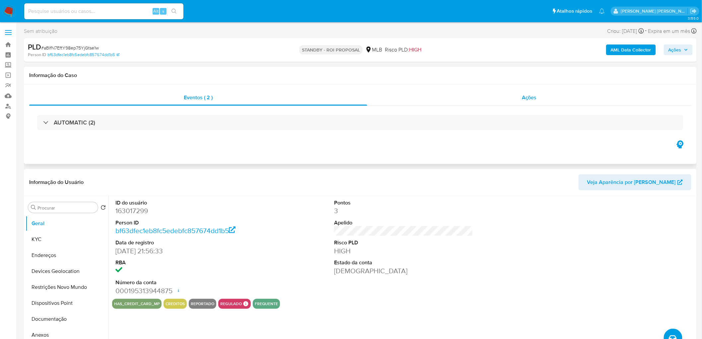
click at [532, 105] on div "Ações" at bounding box center [529, 98] width 324 height 16
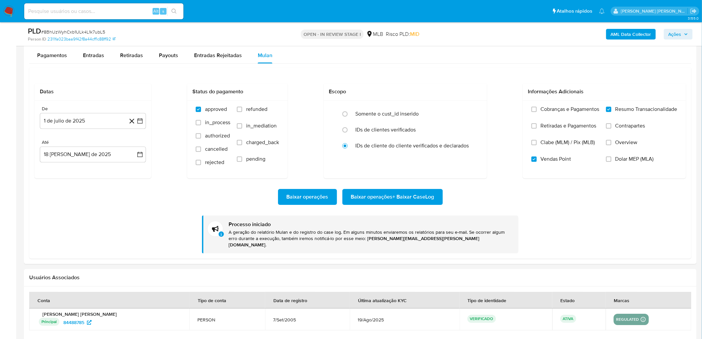
scroll to position [184, 0]
click at [534, 192] on div "Baixar operações Baixar operações + Baixar CaseLog" at bounding box center [359, 197] width 651 height 16
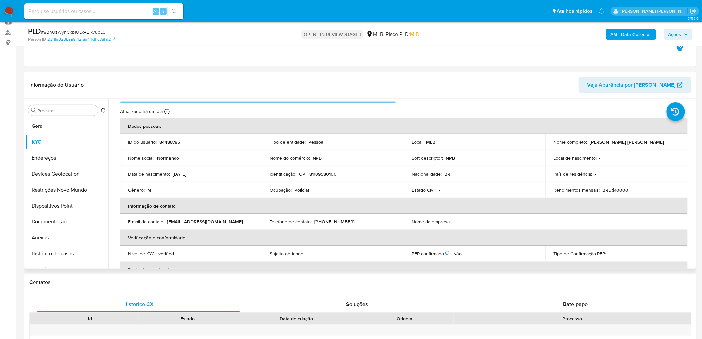
scroll to position [0, 0]
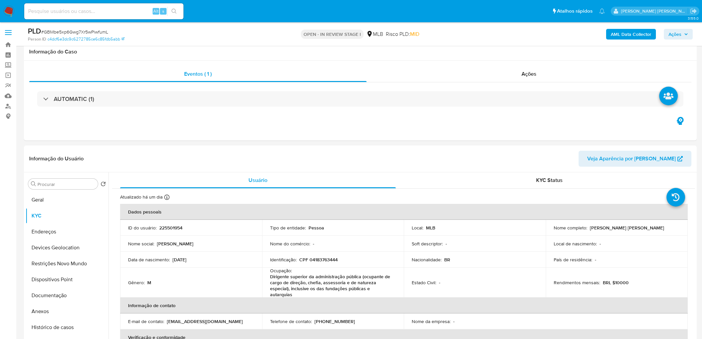
scroll to position [663, 0]
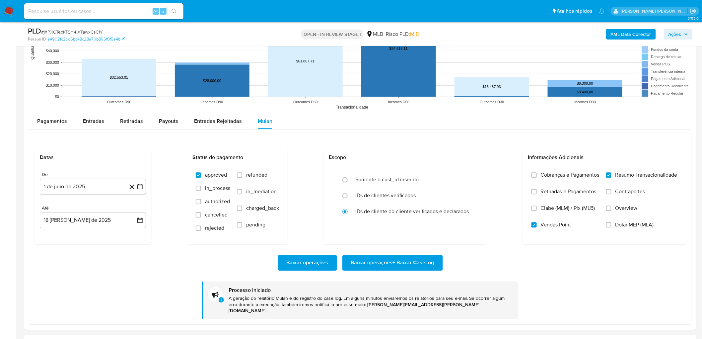
scroll to position [278, 0]
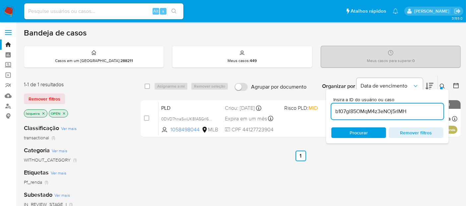
click at [6, 8] on img at bounding box center [8, 11] width 11 height 11
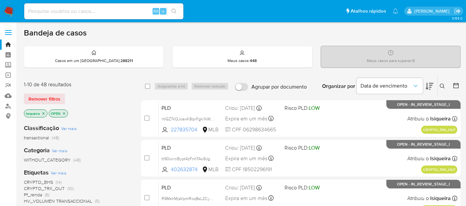
click at [67, 14] on input at bounding box center [103, 11] width 159 height 9
paste input "mYN6pWb4Tizv8ZDzZWsYVSSu"
type input "mYN6pWb4Tizv8ZDzZWsYVSSu"
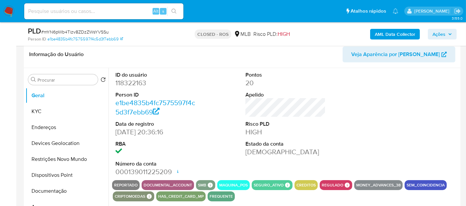
scroll to position [110, 0]
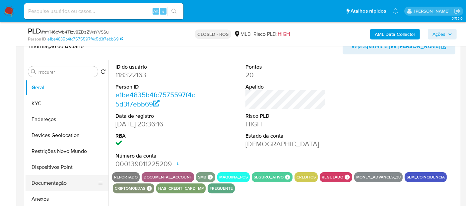
select select "10"
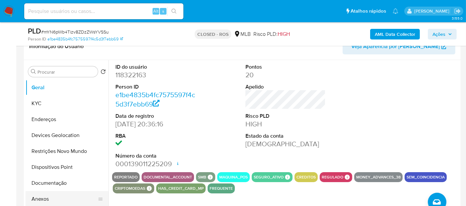
scroll to position [37, 0]
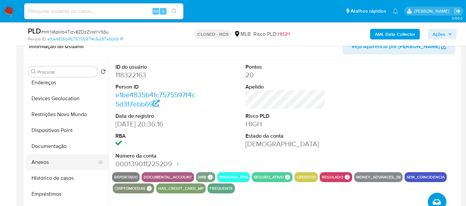
click at [57, 163] on button "Anexos" at bounding box center [65, 162] width 78 height 16
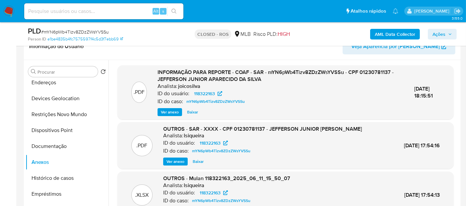
click at [168, 110] on span "Ver anexo" at bounding box center [170, 112] width 18 height 7
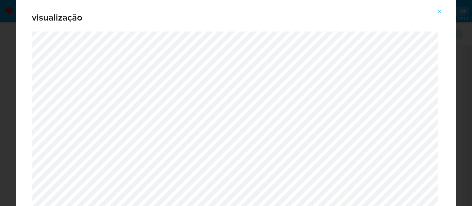
drag, startPoint x: 440, startPoint y: 14, endPoint x: 428, endPoint y: 1, distance: 17.8
click at [440, 14] on icon "Attachment preview" at bounding box center [438, 11] width 5 height 5
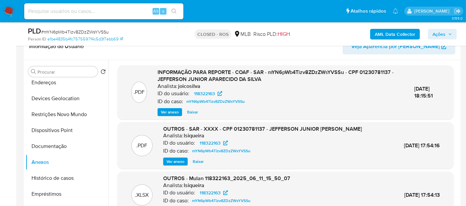
click at [86, 8] on input at bounding box center [103, 11] width 159 height 9
paste input "fbBl1Uccpy9MiAJB5VYzpZUG"
type input "fbBl1Uccpy9MiAJB5VYzpZUG"
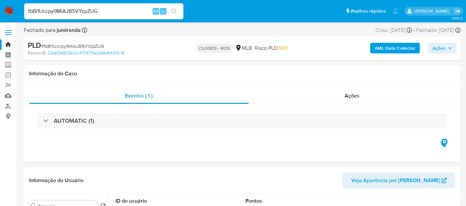
select select "10"
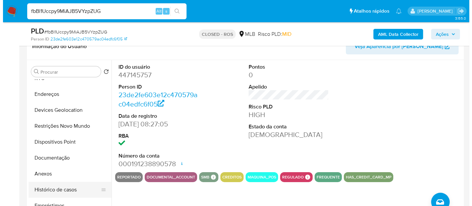
scroll to position [37, 0]
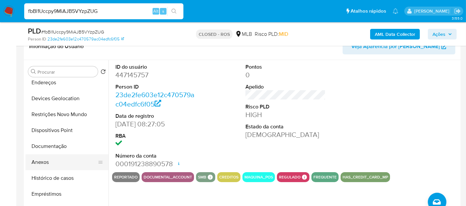
click at [51, 165] on button "Anexos" at bounding box center [65, 162] width 78 height 16
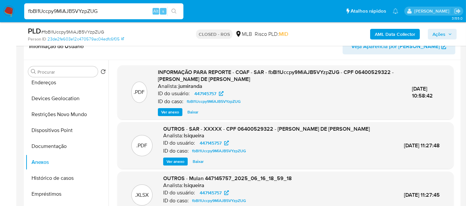
click at [165, 111] on span "Ver anexo" at bounding box center [170, 112] width 18 height 7
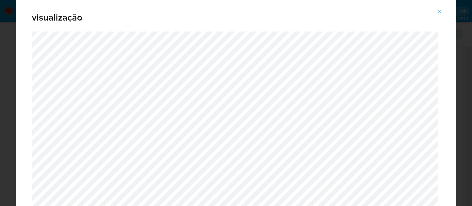
click at [435, 14] on button "Attachment preview" at bounding box center [439, 11] width 15 height 11
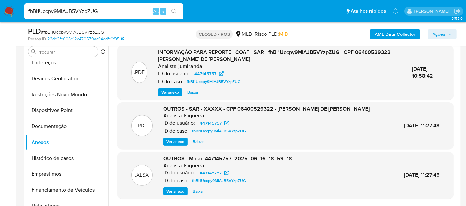
scroll to position [147, 0]
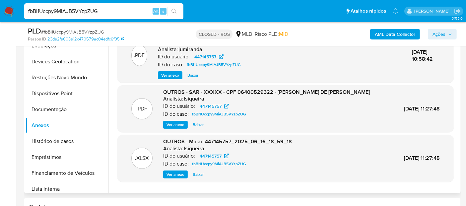
click at [139, 15] on input "fbBl1Uccpy9MiAJB5VYzpZUG" at bounding box center [103, 11] width 159 height 9
paste input "Y9n8Jb2phXrvgHwtLFfYHslX"
type input "Y9n8Jb2phXrvgHwtLFfYHslX"
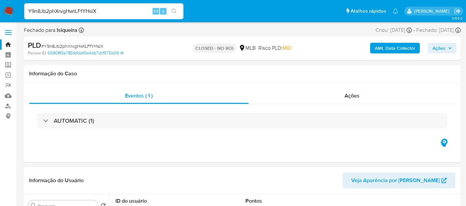
select select "10"
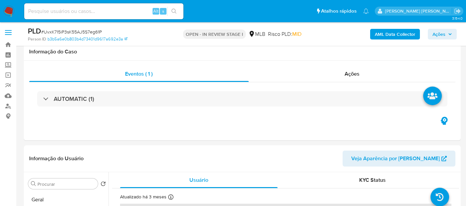
scroll to position [129, 0]
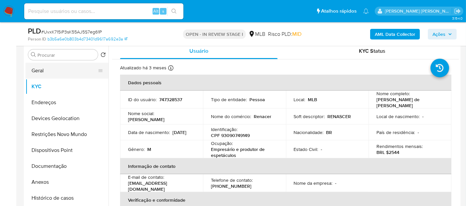
click at [44, 70] on button "Geral" at bounding box center [65, 71] width 78 height 16
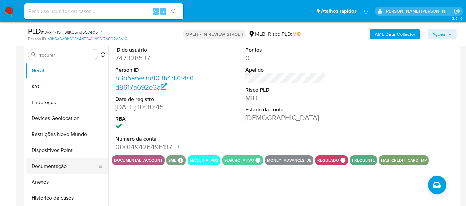
click at [50, 166] on button "Documentação" at bounding box center [65, 166] width 78 height 16
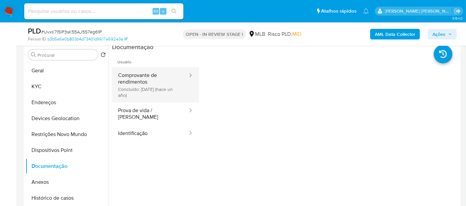
click at [156, 78] on button "Comprovante de rendimentos Concluído: [DATE] (hace un año)" at bounding box center [150, 84] width 76 height 35
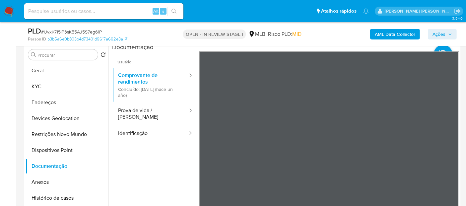
click at [59, 85] on button "KYC" at bounding box center [65, 87] width 78 height 16
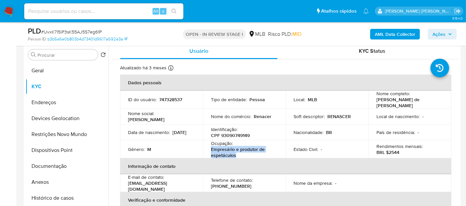
drag, startPoint x: 240, startPoint y: 154, endPoint x: 203, endPoint y: 146, distance: 37.7
click at [203, 146] on td "Ocupação : Empresário e produtor de espetáculos" at bounding box center [244, 149] width 83 height 18
copy p "Empresário e produtor de espetáculos"
click at [64, 70] on button "Geral" at bounding box center [65, 71] width 78 height 16
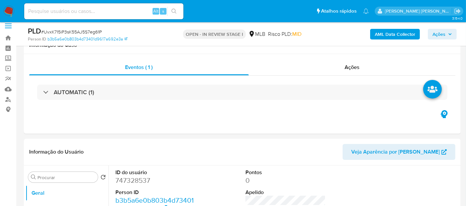
scroll to position [0, 0]
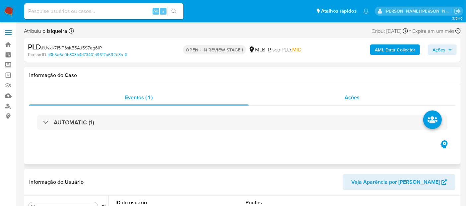
click at [314, 97] on div "Ações" at bounding box center [352, 98] width 207 height 16
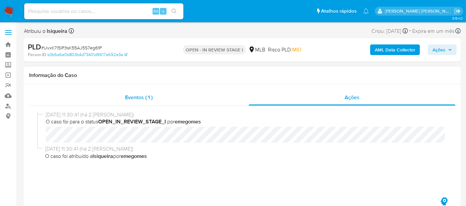
drag, startPoint x: 175, startPoint y: 97, endPoint x: 187, endPoint y: 98, distance: 12.6
click at [174, 97] on div "Eventos ( 1 )" at bounding box center [139, 98] width 220 height 16
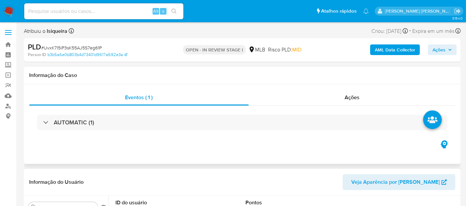
click at [171, 132] on div "AUTOMATIC (1)" at bounding box center [242, 122] width 426 height 33
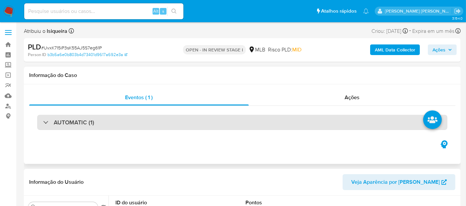
click at [183, 125] on div "AUTOMATIC (1)" at bounding box center [242, 122] width 410 height 15
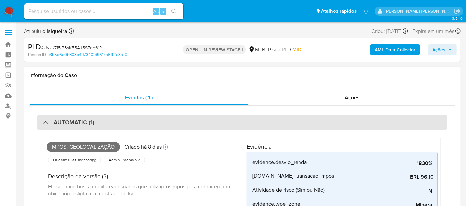
click at [48, 121] on div "AUTOMATIC (1)" at bounding box center [68, 122] width 51 height 7
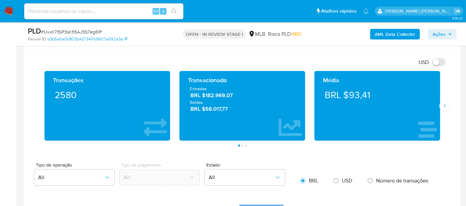
scroll to position [442, 0]
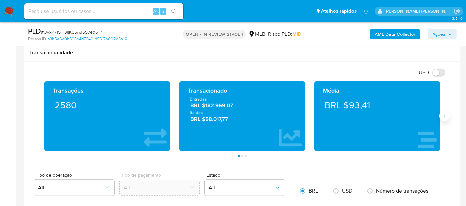
click at [446, 116] on icon "Siguiente" at bounding box center [444, 115] width 5 height 5
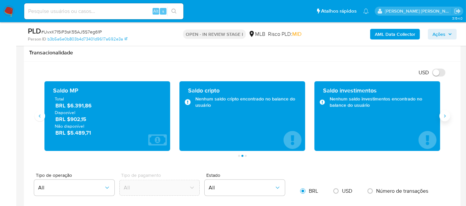
click at [446, 116] on icon "Siguiente" at bounding box center [444, 115] width 5 height 5
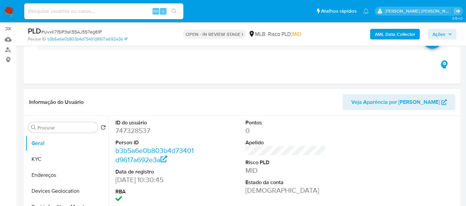
scroll to position [37, 0]
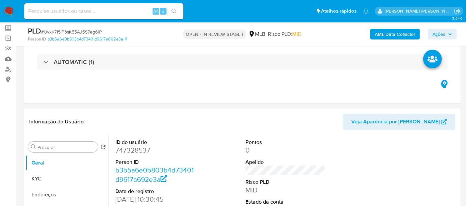
click at [126, 152] on dd "747328537" at bounding box center [155, 150] width 80 height 9
copy dd "747328537"
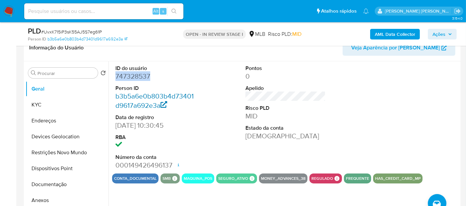
scroll to position [147, 0]
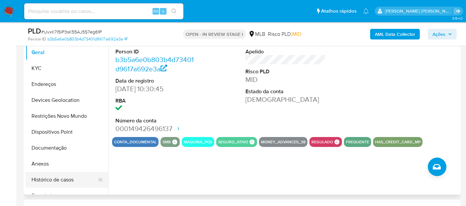
click at [52, 179] on button "Histórico de casos" at bounding box center [65, 180] width 78 height 16
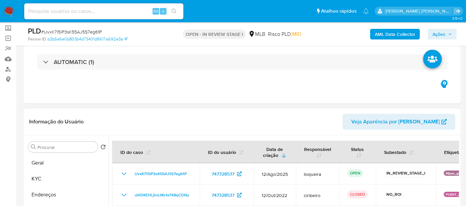
scroll to position [74, 0]
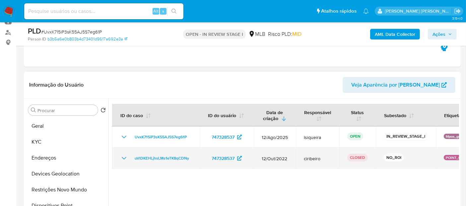
click at [123, 159] on icon "Mostrar/Ocultar" at bounding box center [124, 158] width 8 height 8
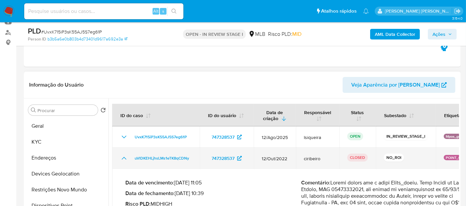
click at [123, 159] on icon "Mostrar/Ocultar" at bounding box center [124, 158] width 8 height 8
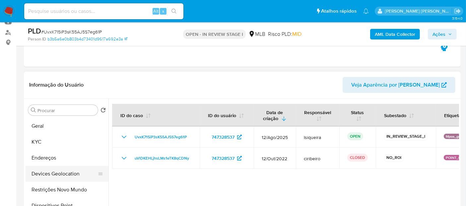
scroll to position [37, 0]
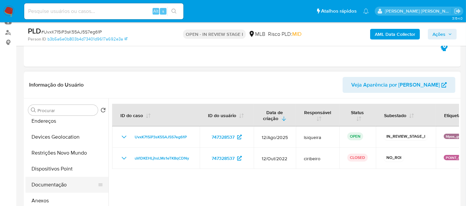
click at [59, 182] on button "Documentação" at bounding box center [65, 185] width 78 height 16
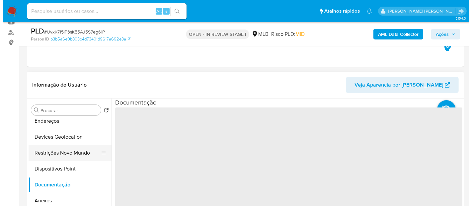
scroll to position [0, 0]
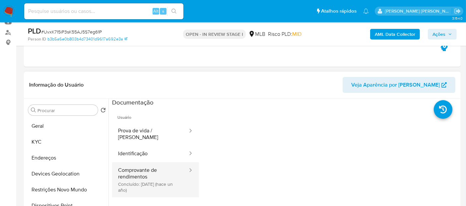
click at [153, 172] on button "Comprovante de rendimentos Concluído: 27/06/2024 (hace un año)" at bounding box center [150, 179] width 76 height 35
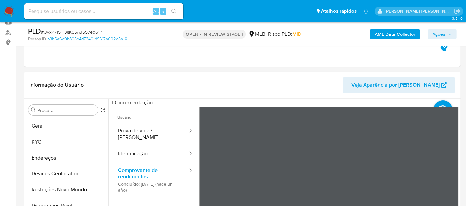
click at [386, 35] on b "AML Data Collector" at bounding box center [395, 34] width 40 height 11
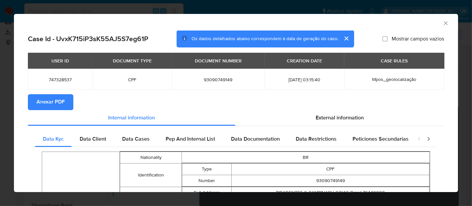
click at [52, 97] on span "Anexar PDF" at bounding box center [50, 102] width 28 height 15
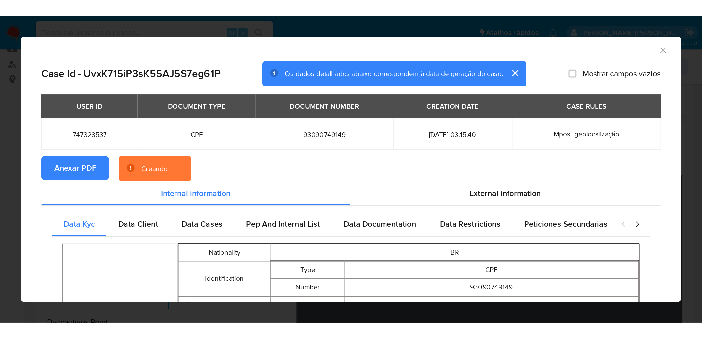
scroll to position [74, 0]
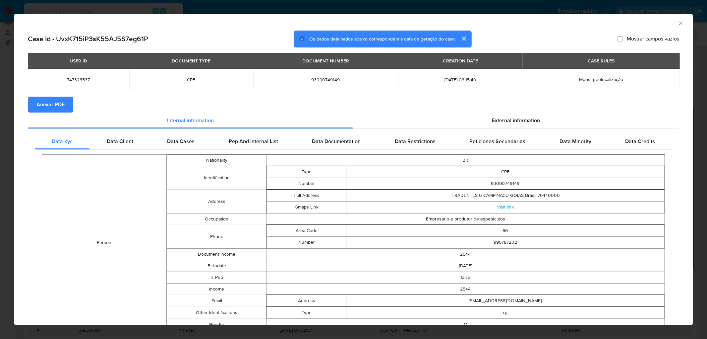
click at [466, 24] on icon "Fechar a janela" at bounding box center [681, 23] width 7 height 7
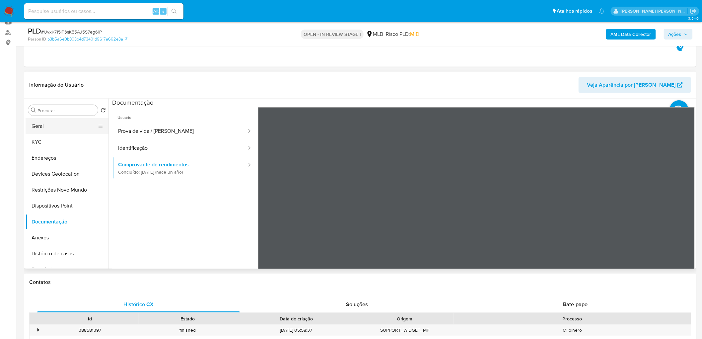
drag, startPoint x: 57, startPoint y: 128, endPoint x: 16, endPoint y: 141, distance: 42.6
click at [56, 128] on button "Geral" at bounding box center [67, 126] width 83 height 16
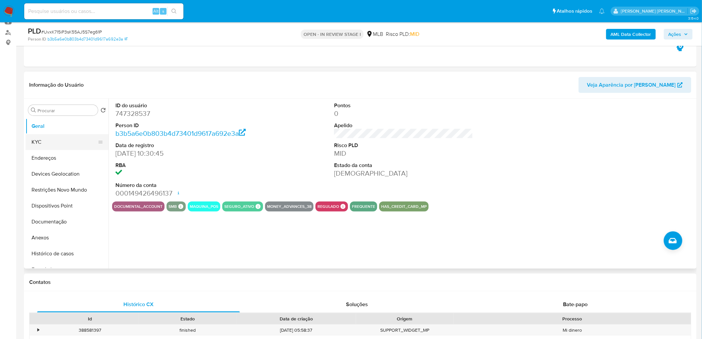
click at [39, 145] on button "KYC" at bounding box center [65, 142] width 78 height 16
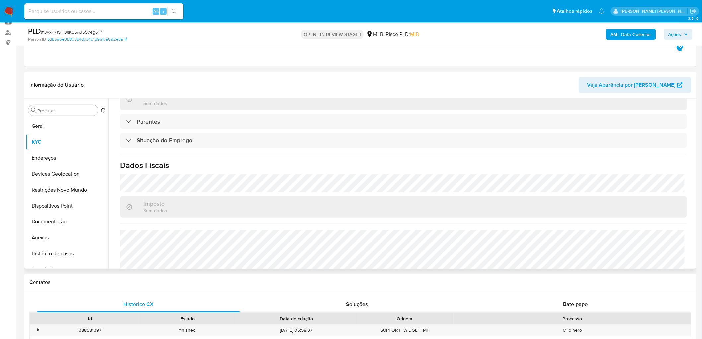
scroll to position [276, 0]
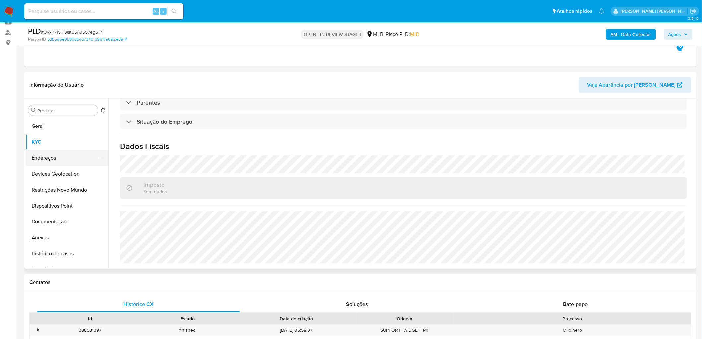
drag, startPoint x: 46, startPoint y: 158, endPoint x: 16, endPoint y: 165, distance: 30.8
click at [46, 158] on button "Endereços" at bounding box center [67, 158] width 83 height 16
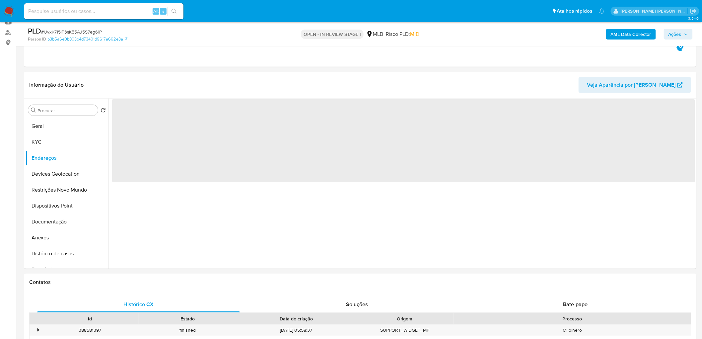
scroll to position [0, 0]
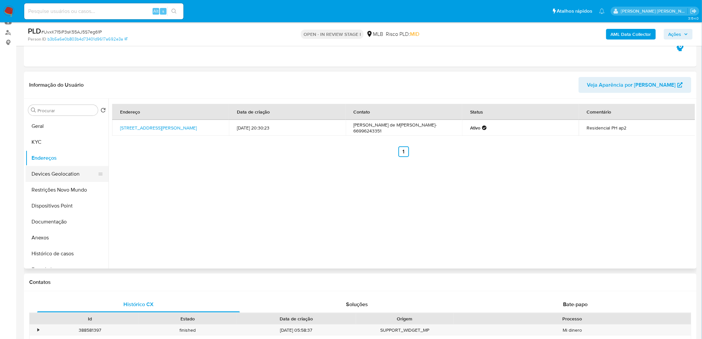
click at [55, 175] on button "Devices Geolocation" at bounding box center [65, 174] width 78 height 16
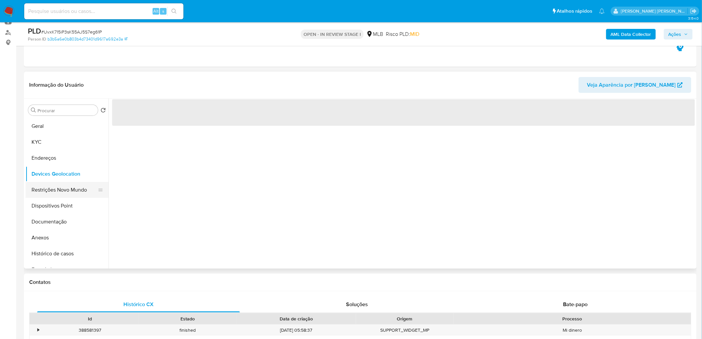
click at [65, 187] on button "Restrições Novo Mundo" at bounding box center [65, 190] width 78 height 16
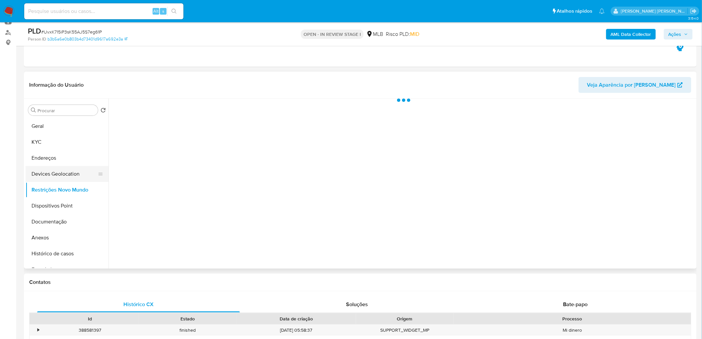
click at [65, 175] on button "Devices Geolocation" at bounding box center [65, 174] width 78 height 16
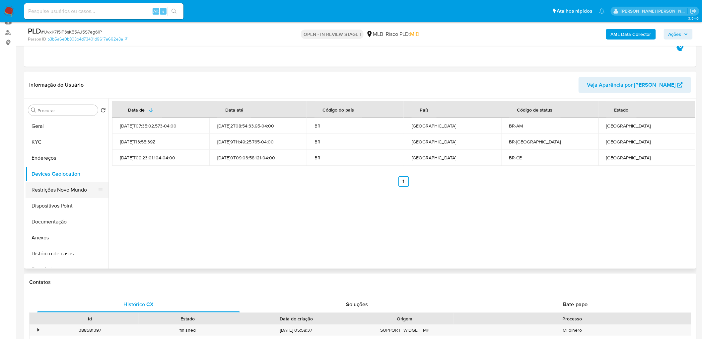
click at [60, 191] on button "Restrições Novo Mundo" at bounding box center [65, 190] width 78 height 16
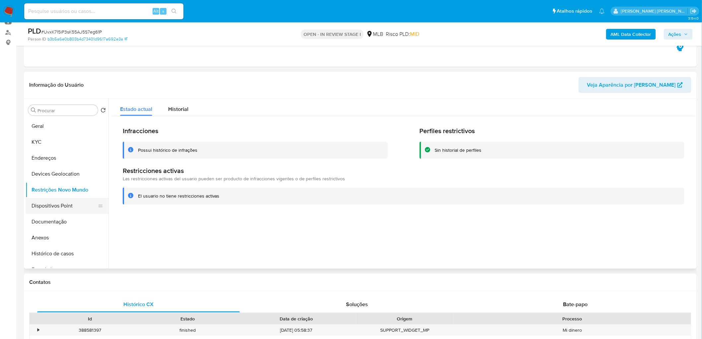
click at [45, 205] on button "Dispositivos Point" at bounding box center [65, 206] width 78 height 16
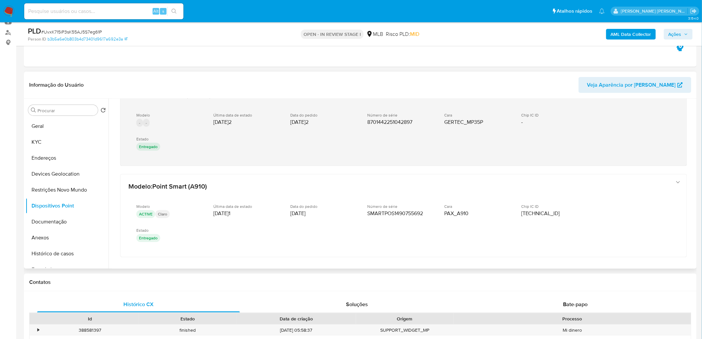
scroll to position [52, 0]
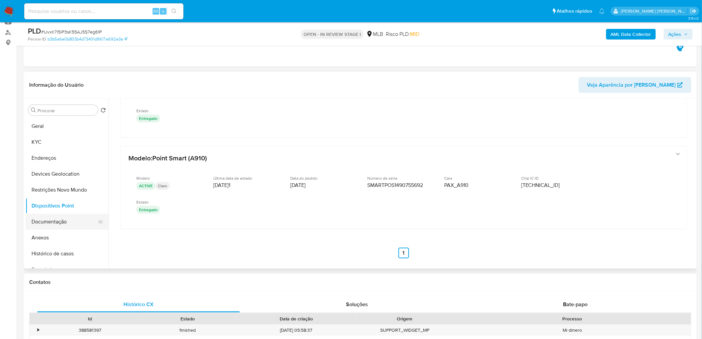
click at [51, 206] on button "Documentação" at bounding box center [65, 222] width 78 height 16
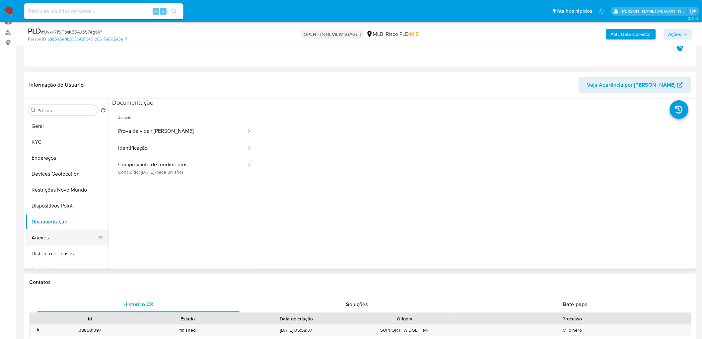
click at [47, 206] on button "Anexos" at bounding box center [65, 238] width 78 height 16
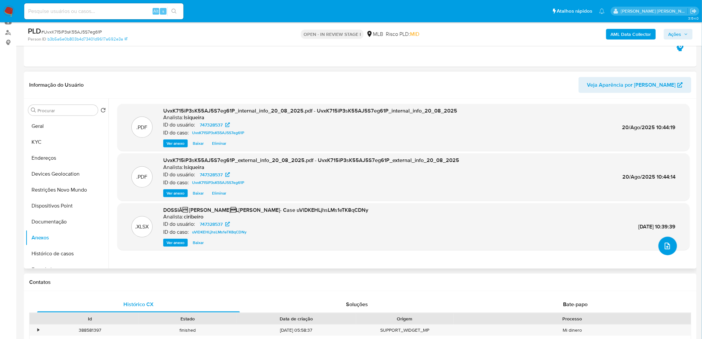
click at [466, 206] on icon "upload-file" at bounding box center [667, 246] width 8 height 8
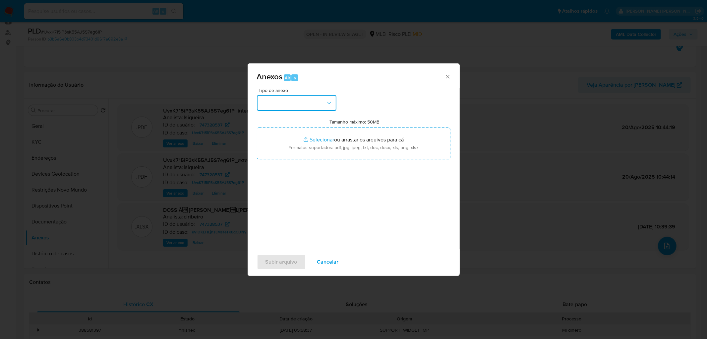
click at [298, 107] on button "button" at bounding box center [297, 103] width 80 height 16
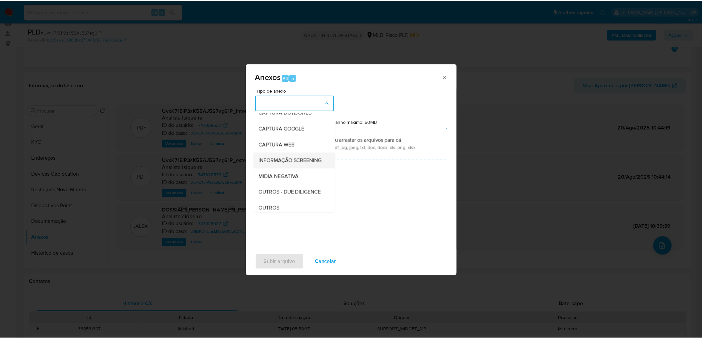
scroll to position [74, 0]
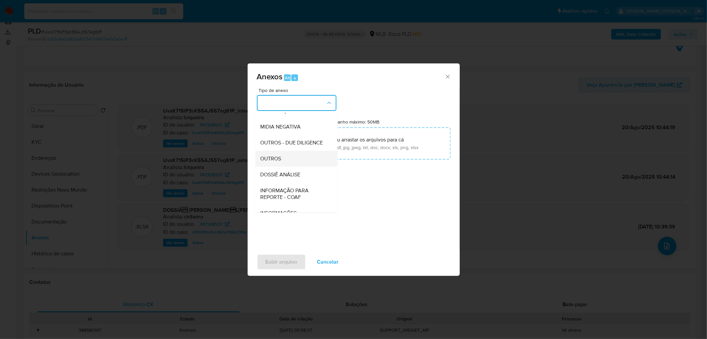
click at [284, 166] on div "OUTROS" at bounding box center [295, 159] width 68 height 16
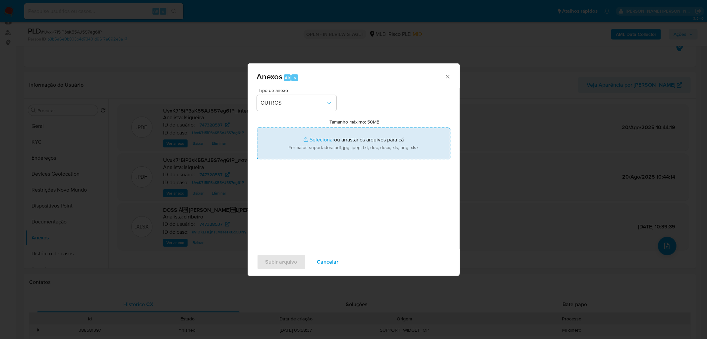
click at [319, 141] on input "Tamanho máximo: 50MB Selecionar arquivos" at bounding box center [354, 143] width 194 height 32
type input "C:\fakepath\Mulan 747328537_2025_08_19_10_16_09.xlsx"
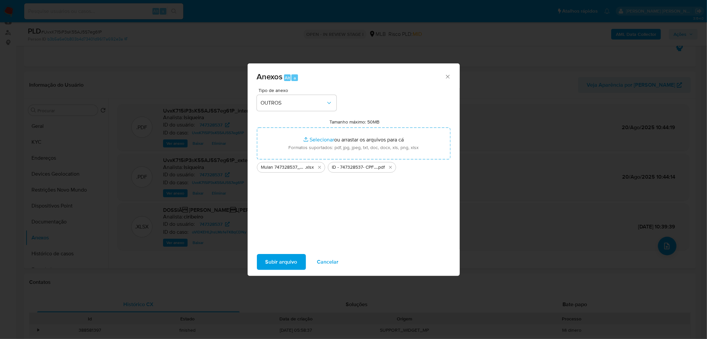
click at [280, 206] on span "Subir arquivo" at bounding box center [282, 261] width 32 height 15
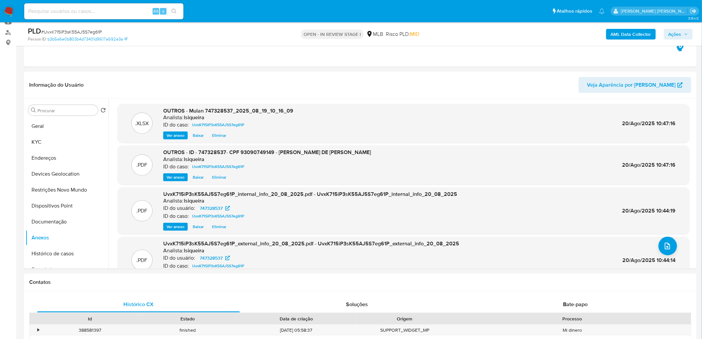
click at [466, 33] on span "Ações" at bounding box center [674, 34] width 13 height 11
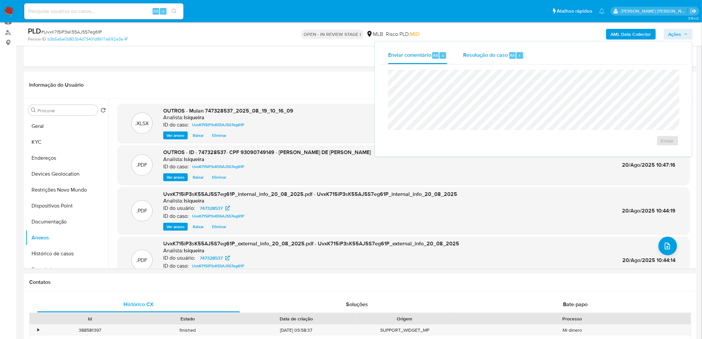
click at [459, 62] on button "Resolução do caso Alt r" at bounding box center [493, 55] width 77 height 17
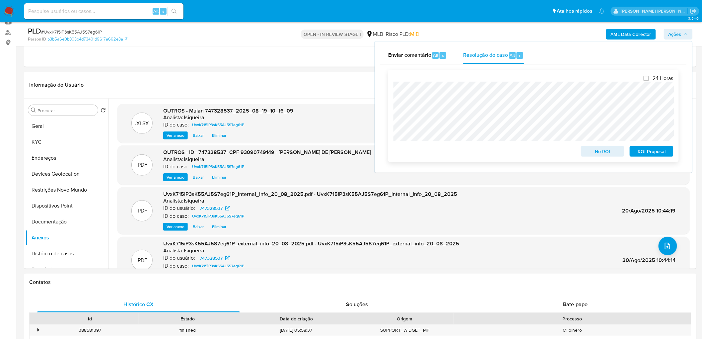
click at [466, 152] on span "No ROI" at bounding box center [602, 151] width 34 height 9
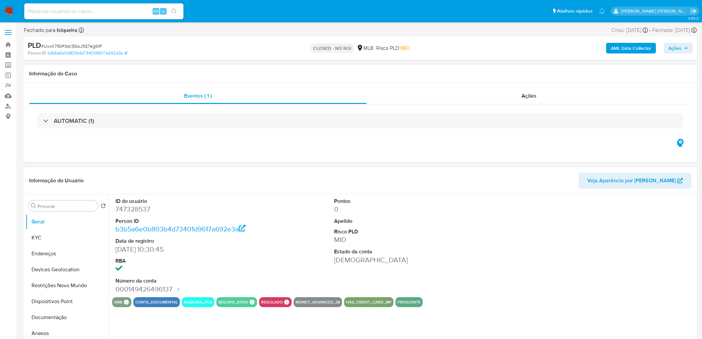
select select "10"
